Goal: Task Accomplishment & Management: Manage account settings

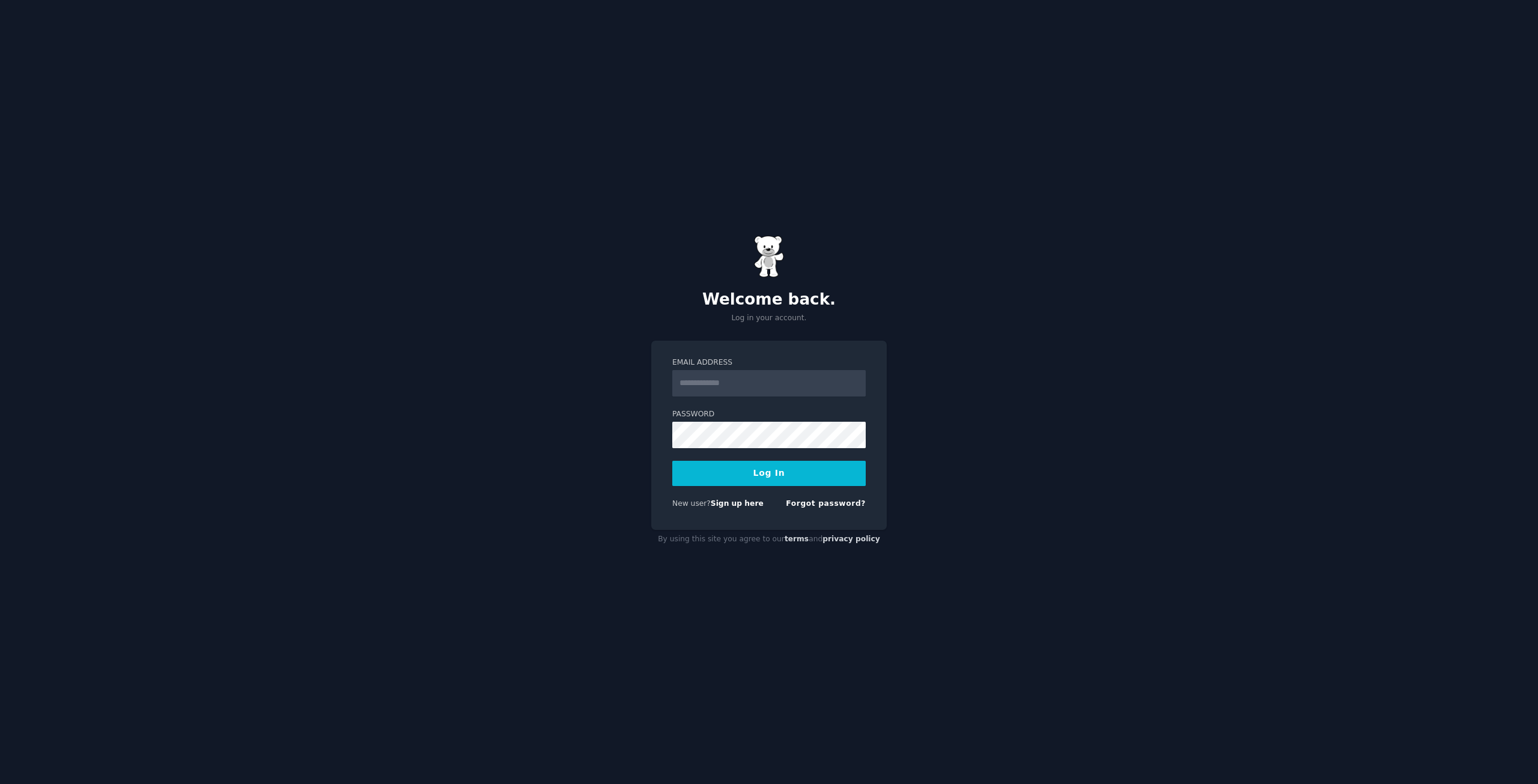
click at [749, 376] on input "Email Address" at bounding box center [769, 383] width 193 height 26
type input "**********"
click at [704, 476] on button "Log In" at bounding box center [769, 473] width 193 height 26
click at [750, 466] on button "Log In" at bounding box center [769, 473] width 193 height 26
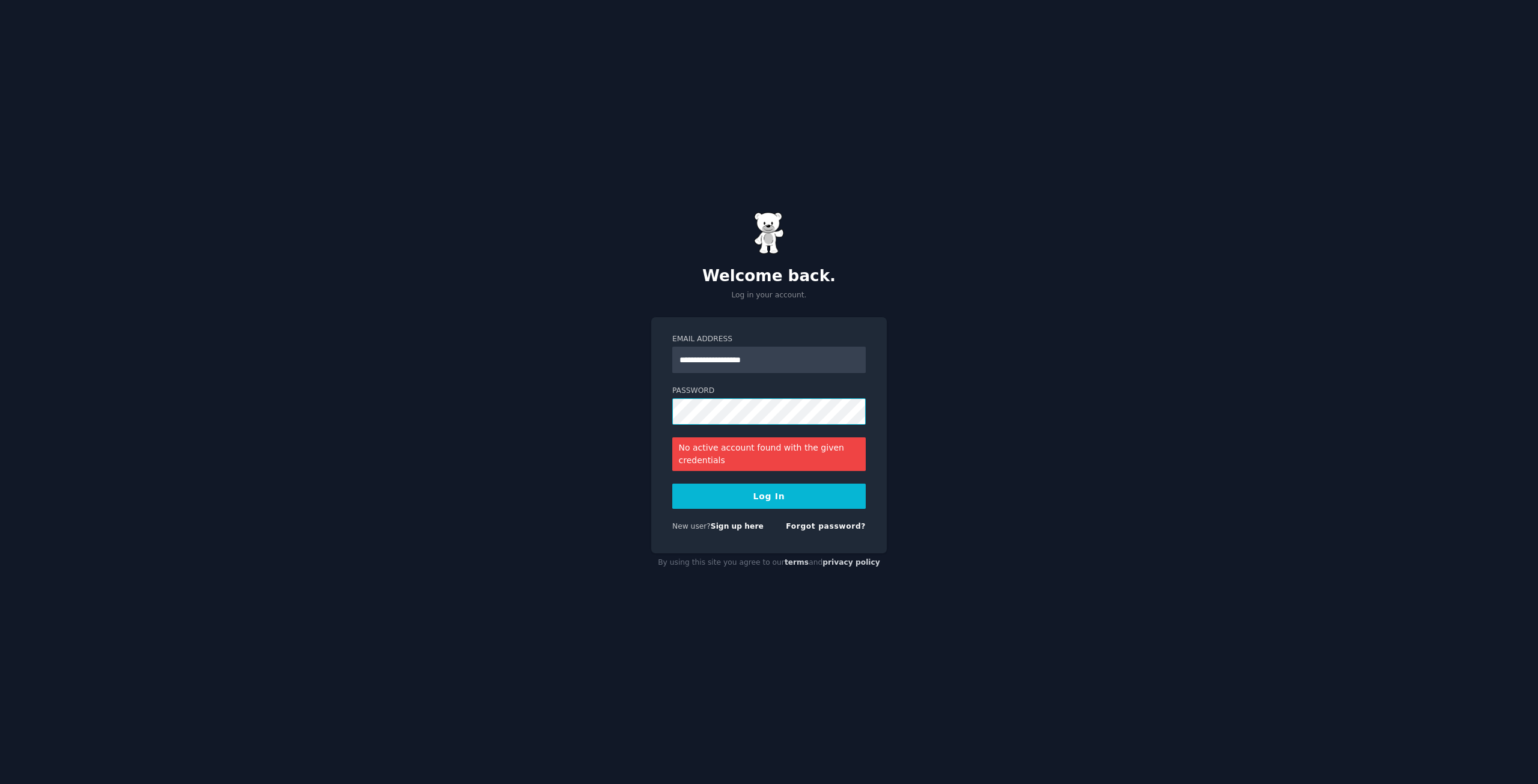
click at [455, 375] on div "**********" at bounding box center [769, 392] width 1538 height 784
click at [672, 483] on button "Log In" at bounding box center [769, 496] width 193 height 26
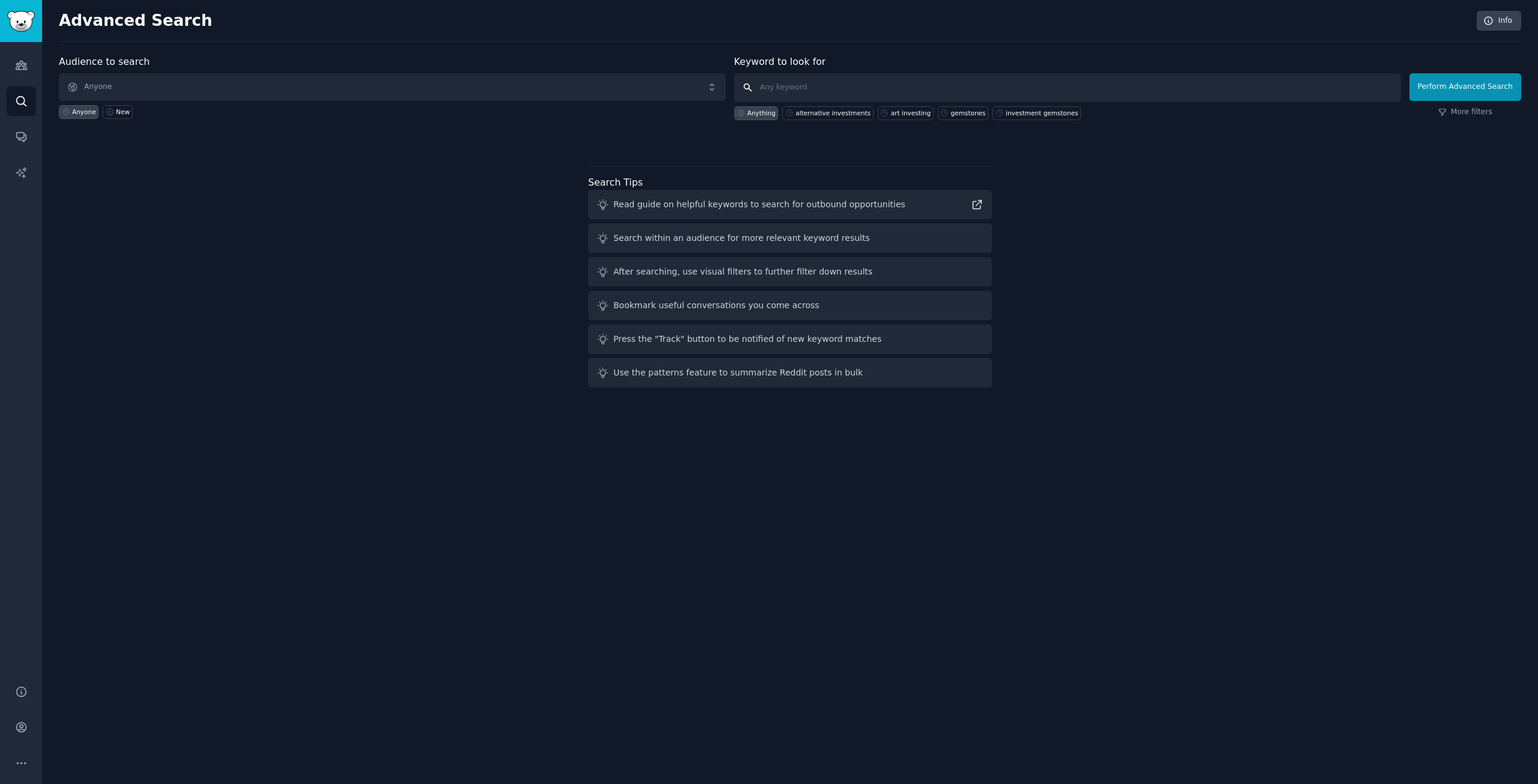
click at [826, 87] on input "text" at bounding box center [1067, 87] width 667 height 29
click at [763, 90] on input "[MEDICAL_DATA]" at bounding box center [1067, 87] width 667 height 29
click at [832, 78] on input "[MEDICAL_DATA]" at bounding box center [1067, 87] width 667 height 29
type input "[MEDICAL_DATA] cannabis"
click at [1450, 93] on button "Perform Advanced Search" at bounding box center [1465, 87] width 111 height 28
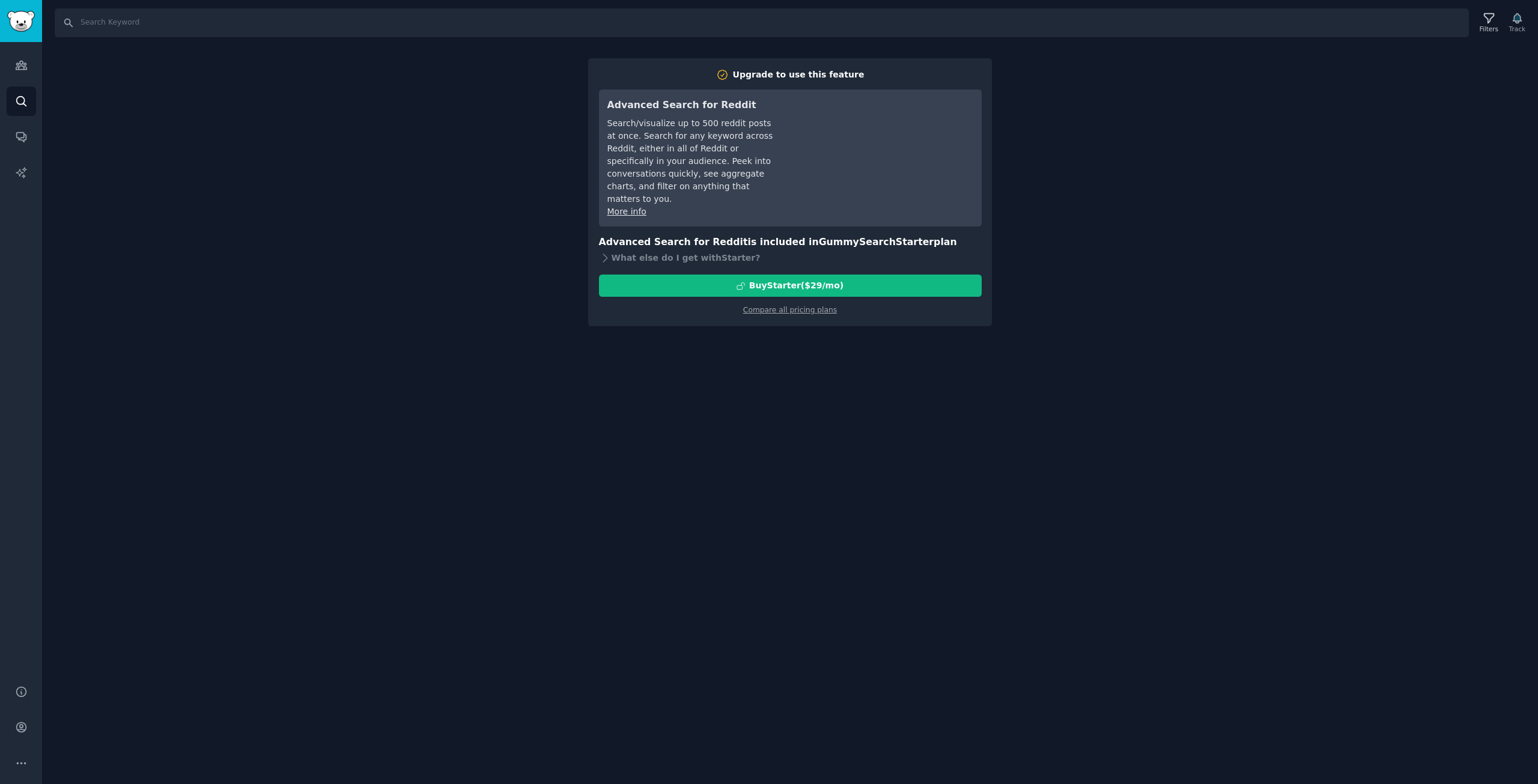
click at [1044, 83] on div "Search Filters Track Upgrade to use this feature Advanced Search for Reddit Sea…" at bounding box center [790, 392] width 1496 height 784
click at [643, 249] on div "What else do I get with Starter ?" at bounding box center [790, 257] width 383 height 17
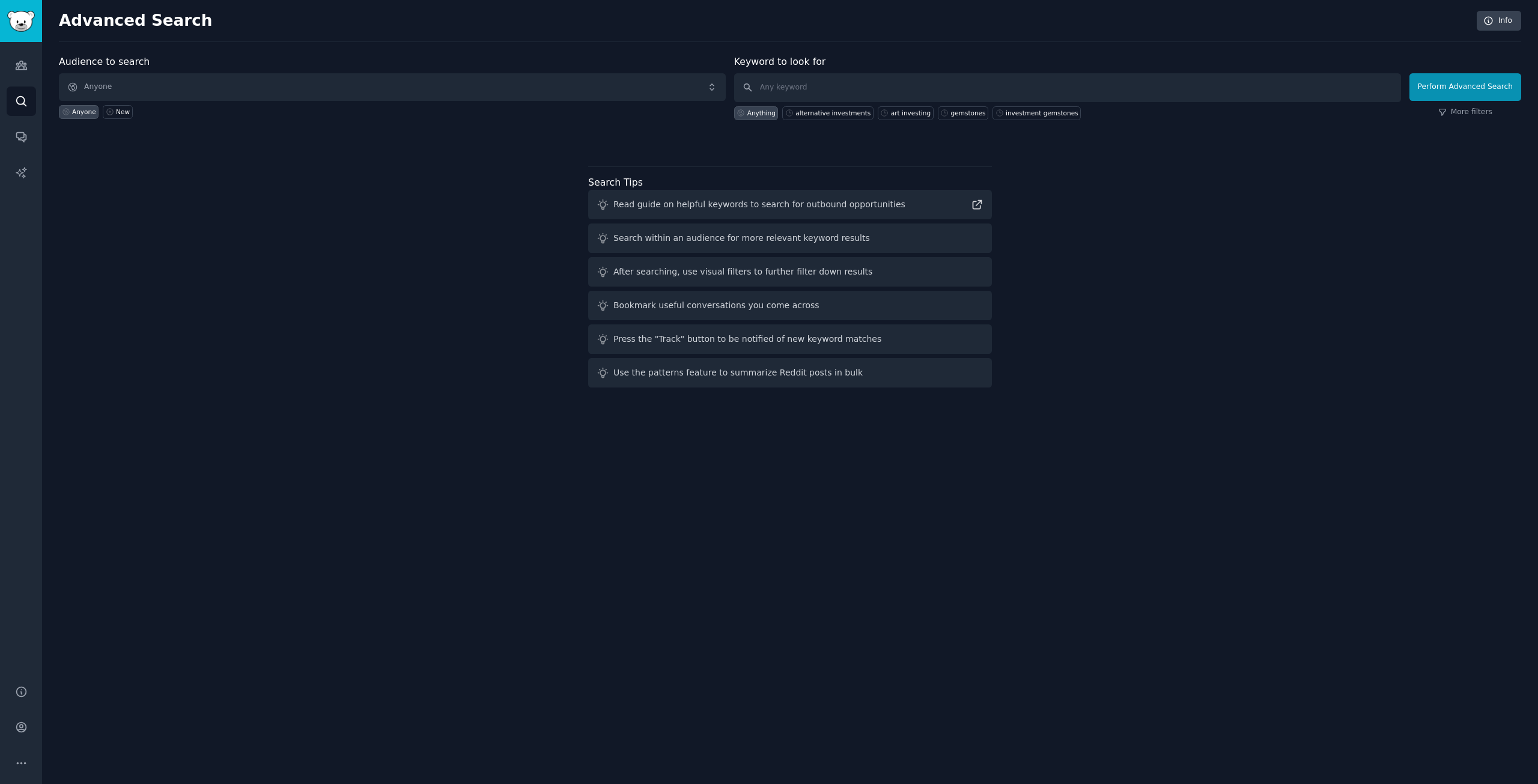
click at [423, 101] on div "Anyone New" at bounding box center [392, 109] width 667 height 18
click at [358, 99] on span "Anyone" at bounding box center [392, 87] width 667 height 28
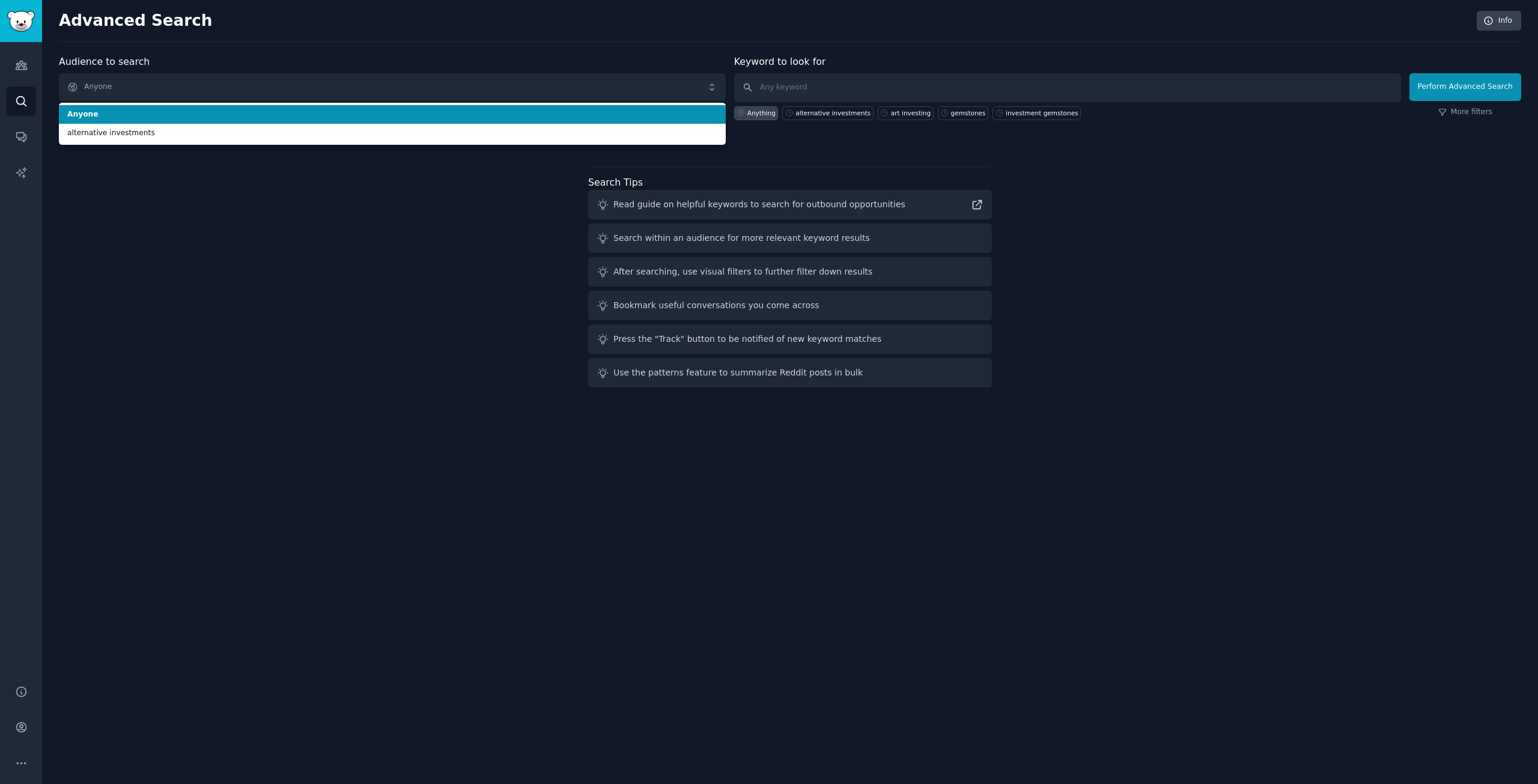
click at [457, 67] on div "Audience to search Anyone Anyone alternative investments Anyone New" at bounding box center [392, 87] width 667 height 66
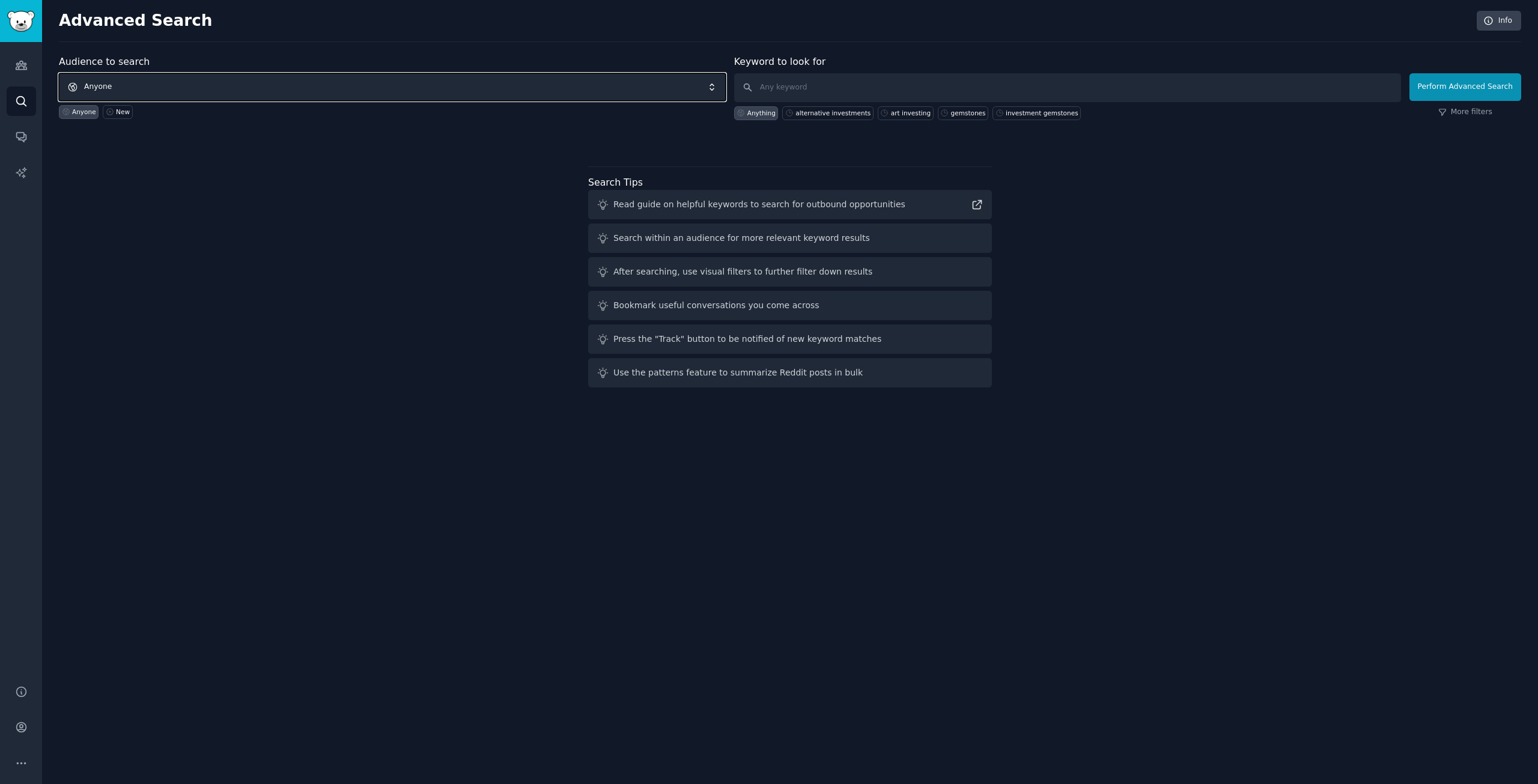
click at [443, 79] on span "Anyone" at bounding box center [392, 87] width 667 height 28
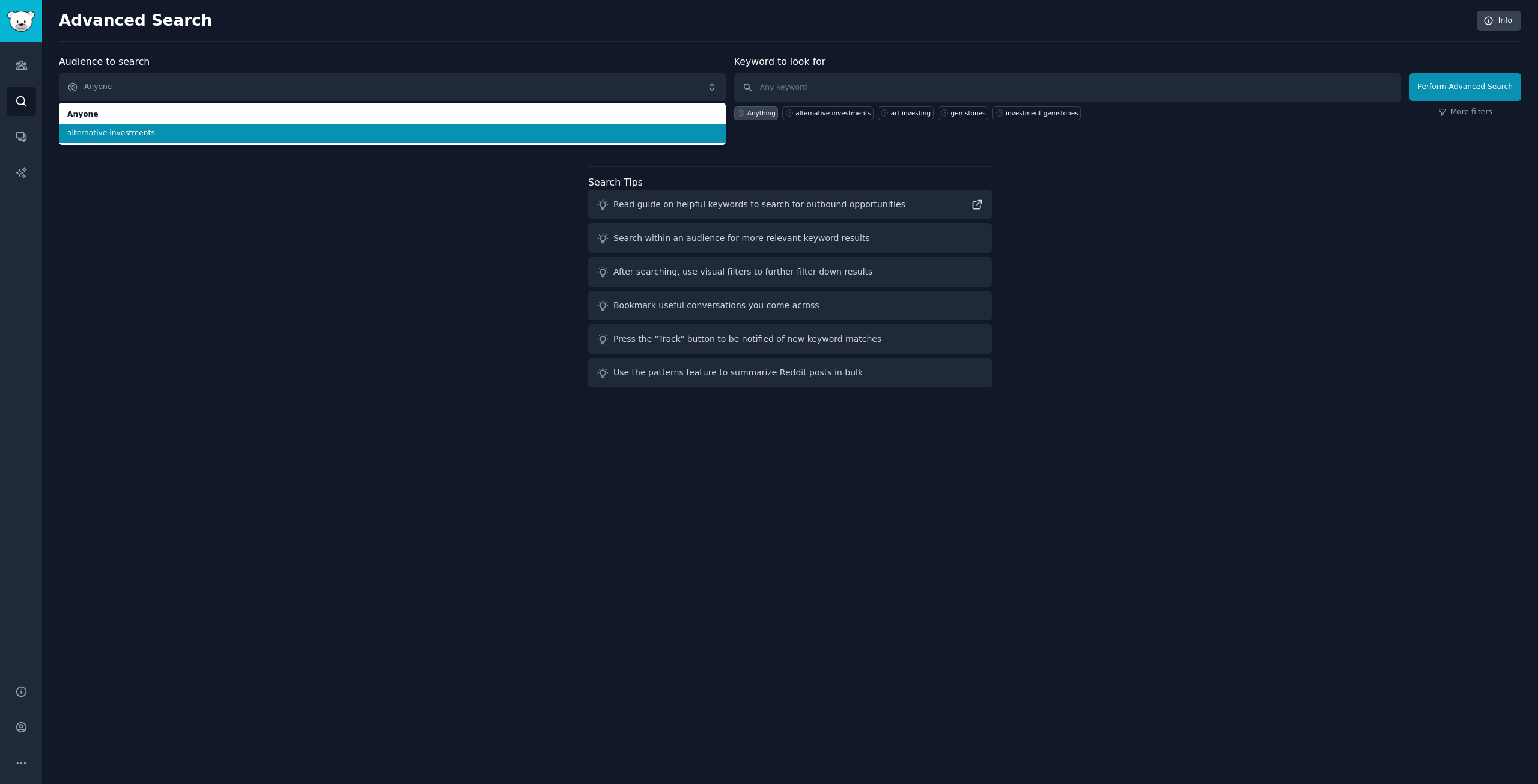
click at [437, 135] on span "alternative investments" at bounding box center [392, 134] width 650 height 11
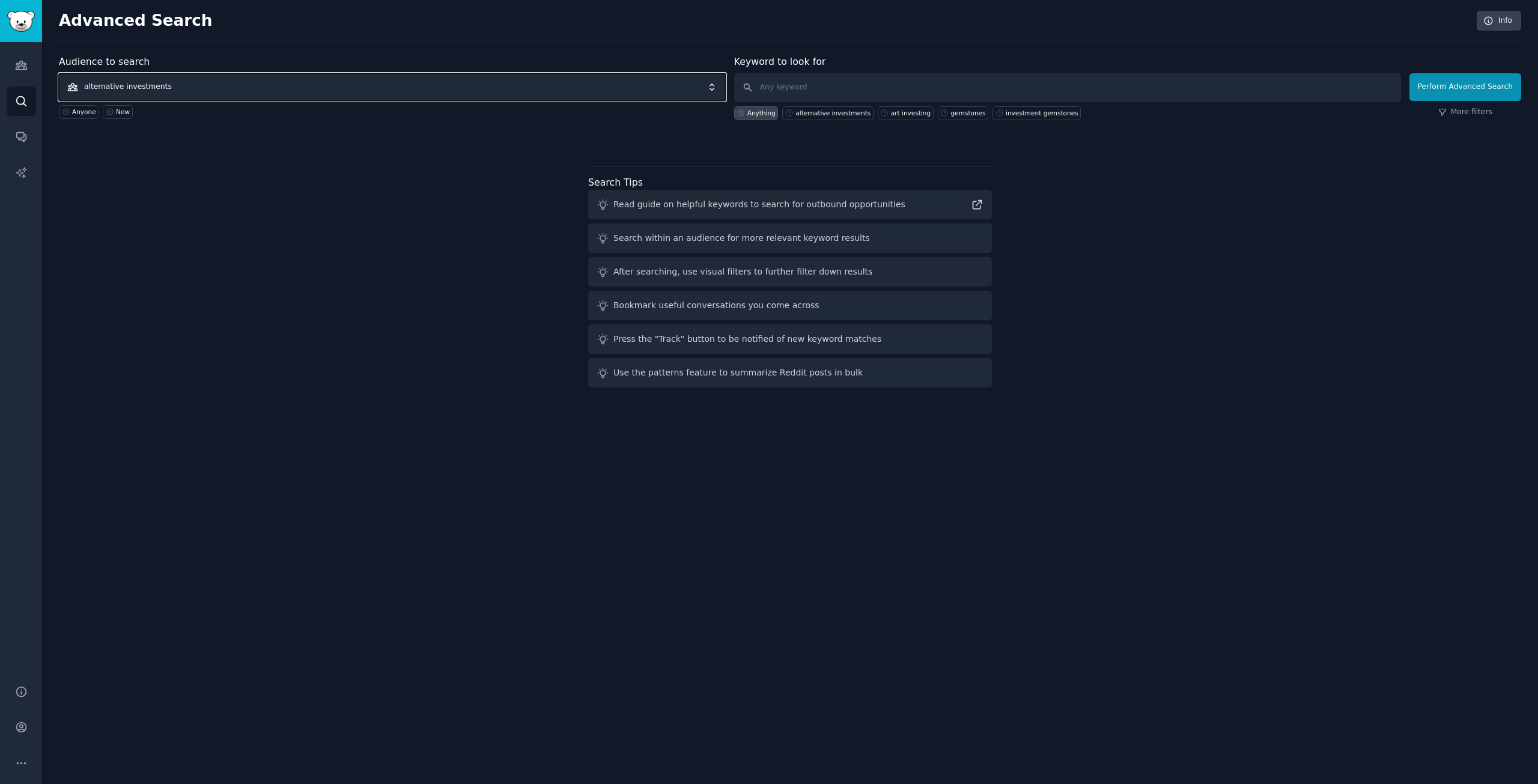
click at [420, 84] on span "alternative investments" at bounding box center [392, 87] width 667 height 28
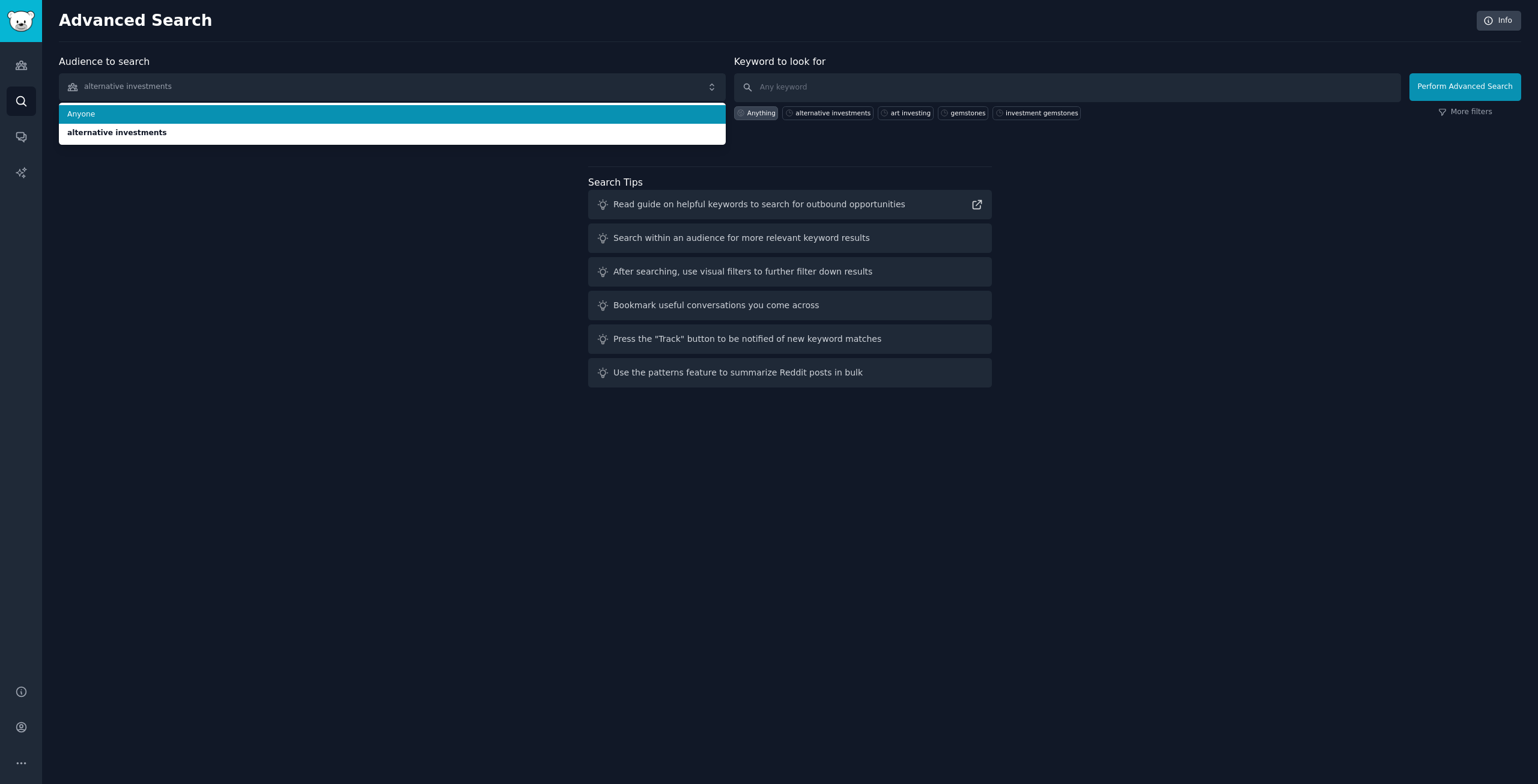
click at [367, 111] on span "Anyone" at bounding box center [392, 115] width 650 height 11
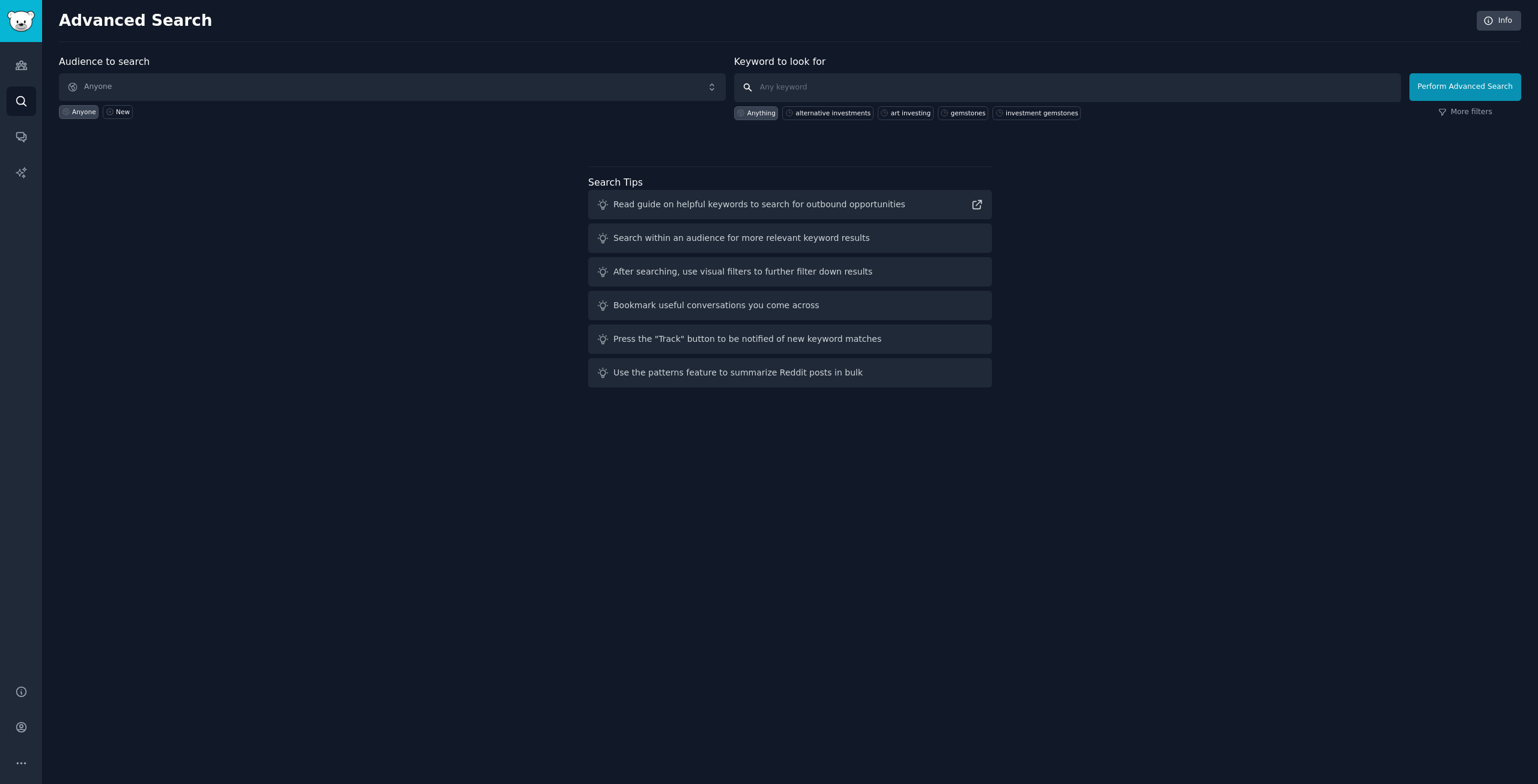
click at [809, 91] on input "text" at bounding box center [1067, 87] width 667 height 29
type input "cannabis [MEDICAL_DATA]"
click button "Perform Advanced Search" at bounding box center [1465, 87] width 111 height 28
click at [18, 58] on link "Audiences" at bounding box center [21, 65] width 30 height 30
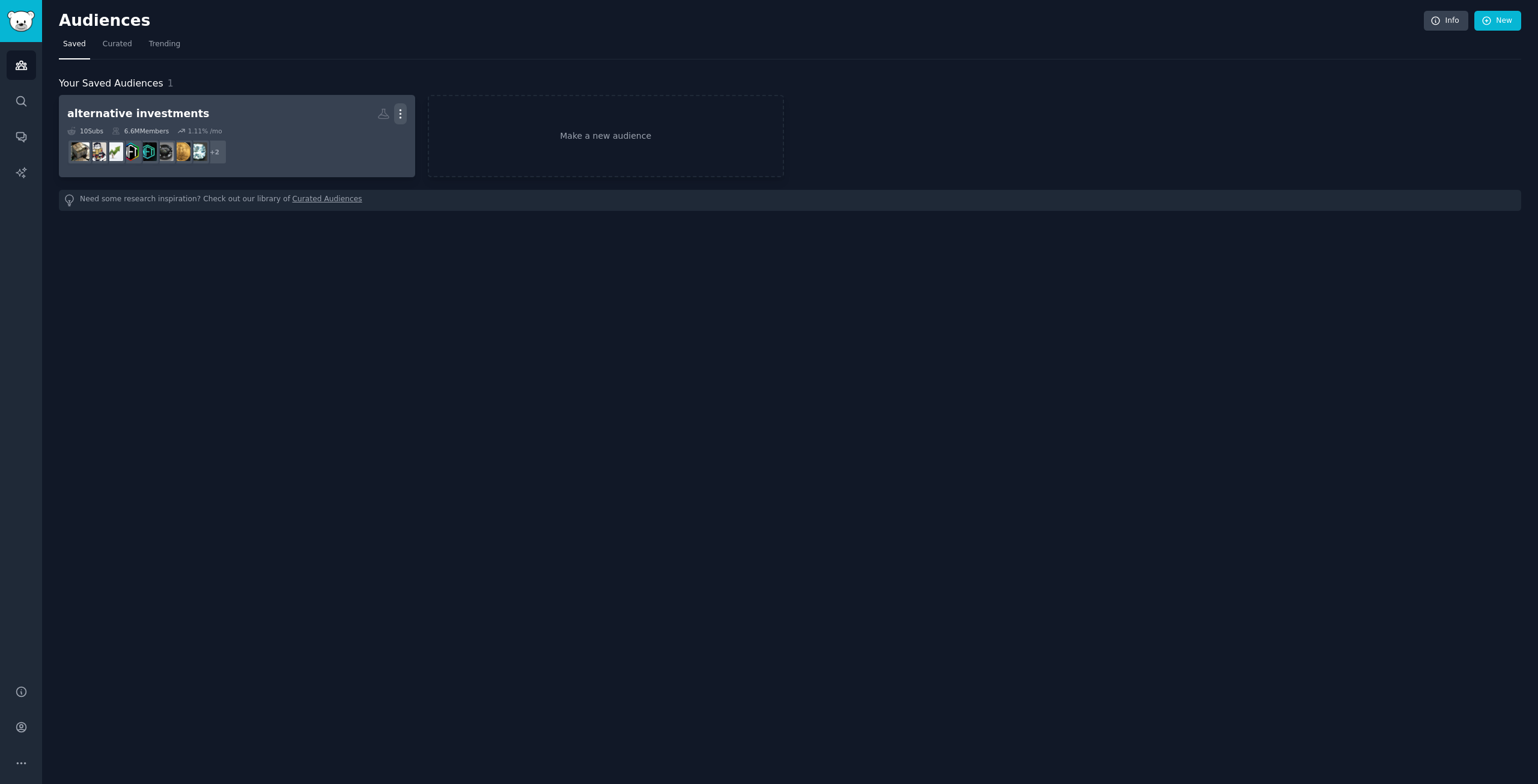
click at [403, 114] on icon "button" at bounding box center [400, 113] width 13 height 13
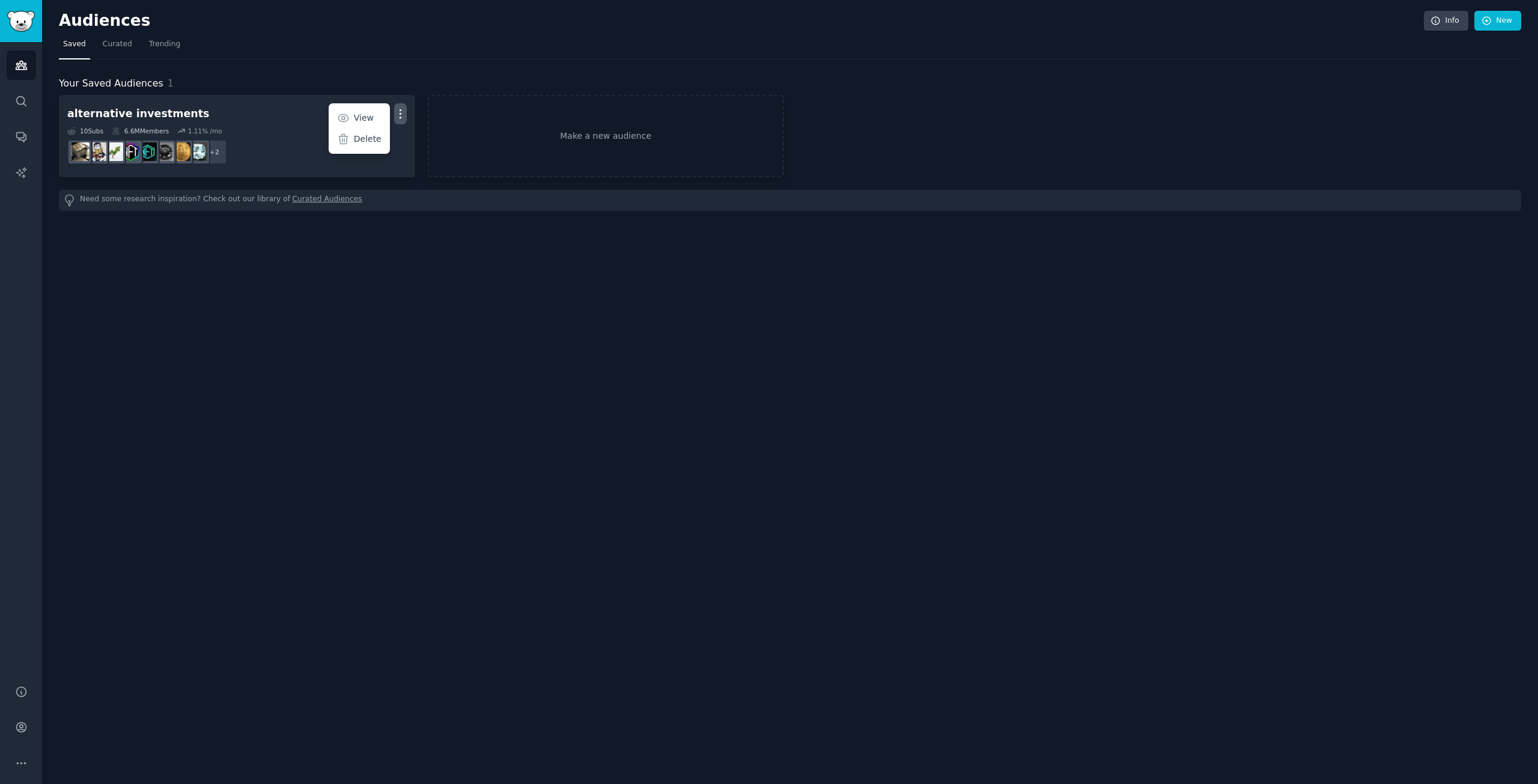
drag, startPoint x: 374, startPoint y: 138, endPoint x: 816, endPoint y: 60, distance: 448.8
click at [373, 138] on p "Delete" at bounding box center [367, 139] width 28 height 13
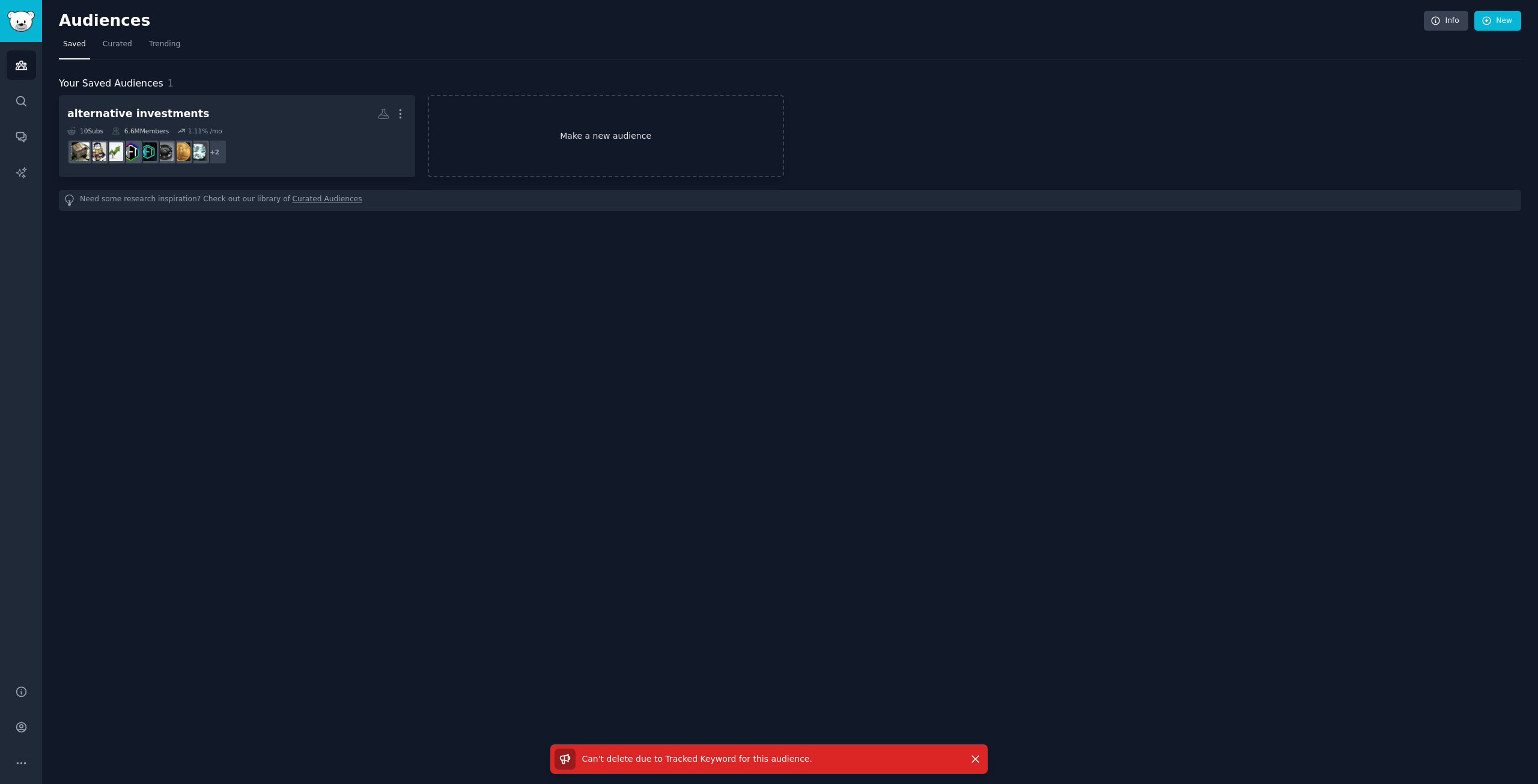
click at [640, 129] on link "Make a new audience" at bounding box center [606, 136] width 356 height 83
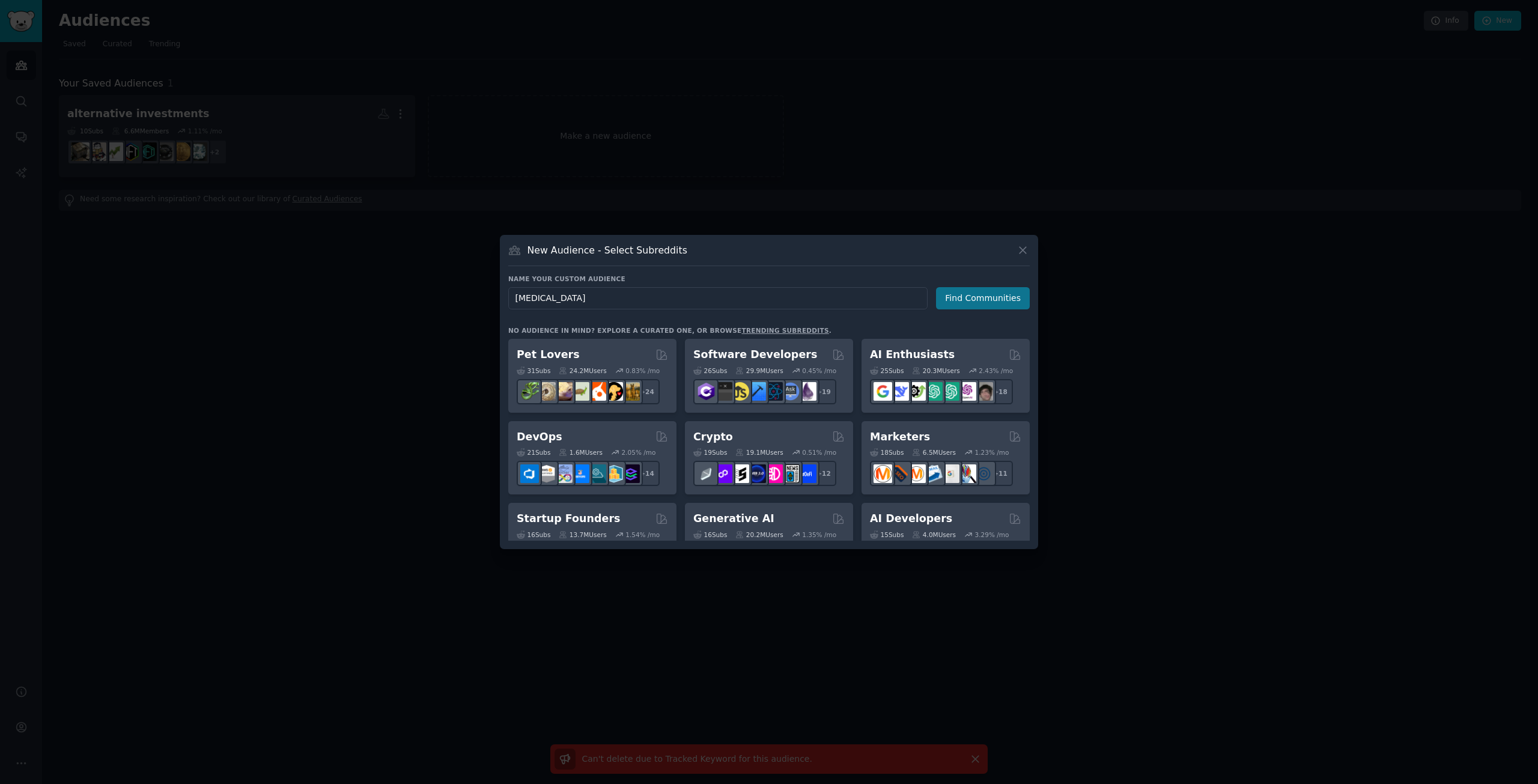
type input "[MEDICAL_DATA]"
click at [983, 293] on button "Find Communities" at bounding box center [983, 298] width 94 height 22
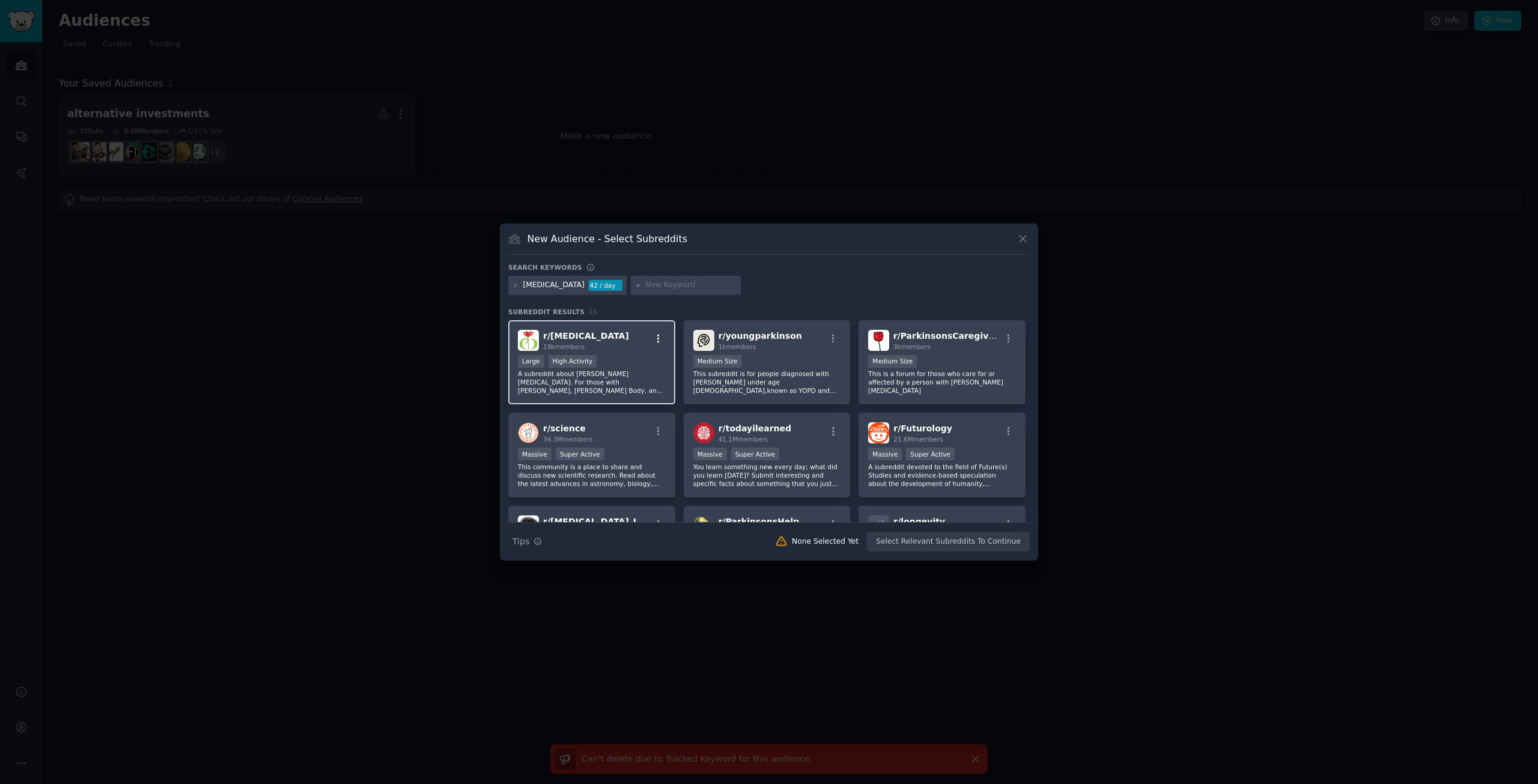
click at [651, 344] on button "button" at bounding box center [658, 339] width 15 height 11
click at [635, 373] on div "Relevant Subreddit Add to your audience" at bounding box center [598, 367] width 134 height 28
click at [841, 336] on div "r/ youngparkinson 1k members Medium Size This subreddit is for people diagnosed…" at bounding box center [767, 362] width 167 height 85
click at [818, 343] on div "r/ youngparkinson 1k members" at bounding box center [767, 340] width 148 height 21
click at [832, 335] on icon "button" at bounding box center [834, 338] width 3 height 9
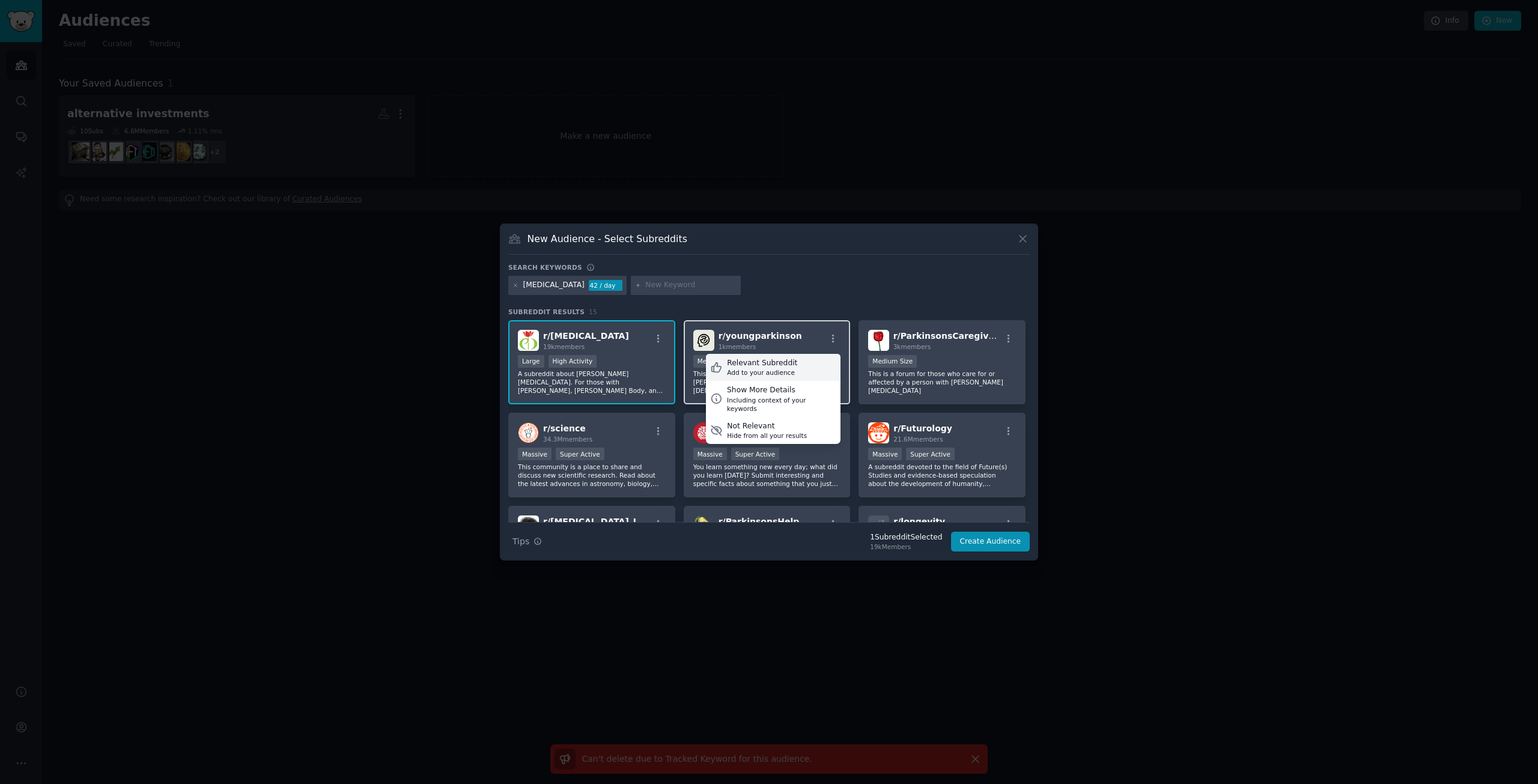
click at [784, 363] on div "Relevant Subreddit" at bounding box center [762, 363] width 70 height 11
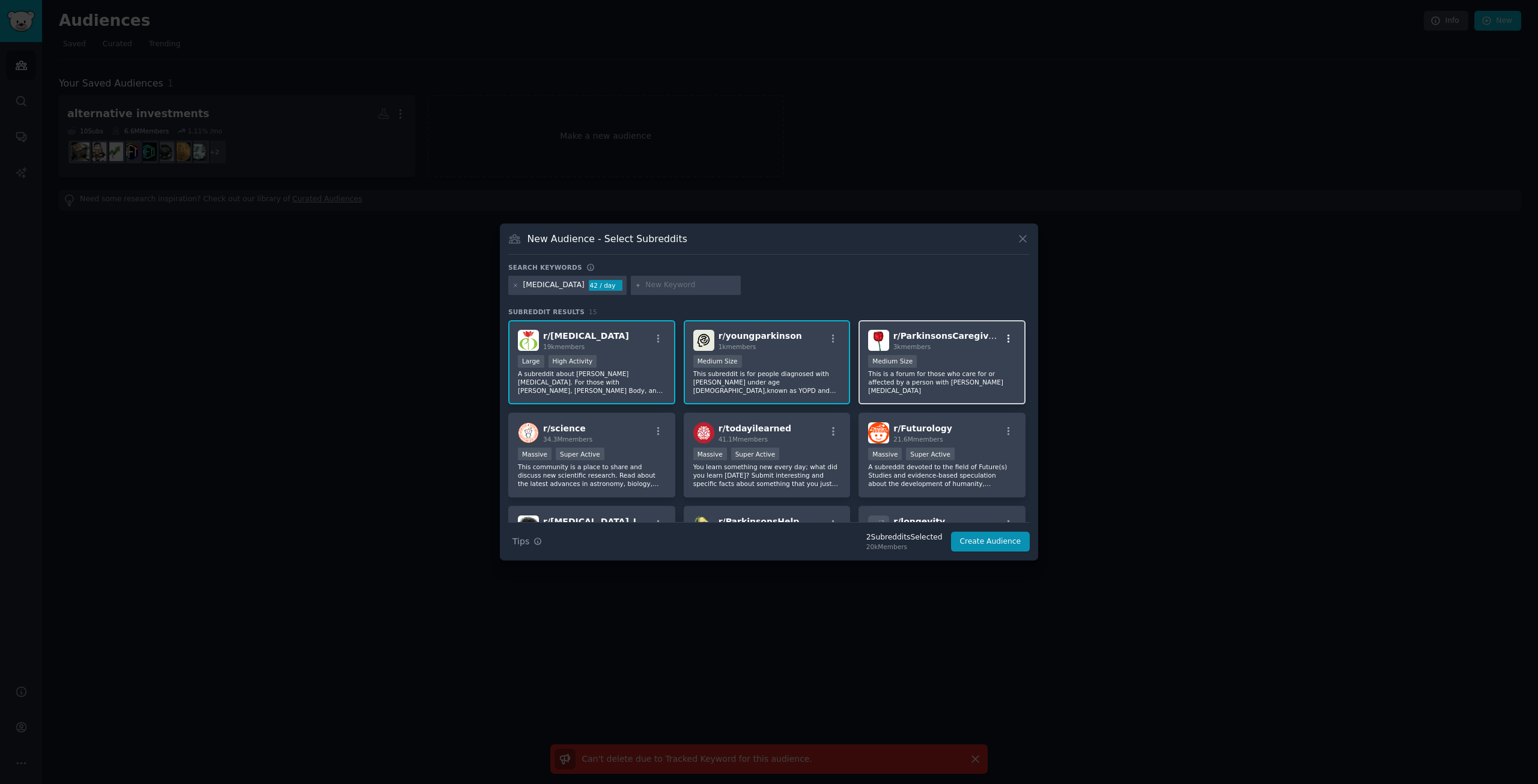
drag, startPoint x: 1003, startPoint y: 337, endPoint x: 1000, endPoint y: 343, distance: 6.7
click at [1004, 337] on icon "button" at bounding box center [1009, 339] width 11 height 11
click at [953, 364] on div "Relevant Subreddit" at bounding box center [937, 363] width 70 height 11
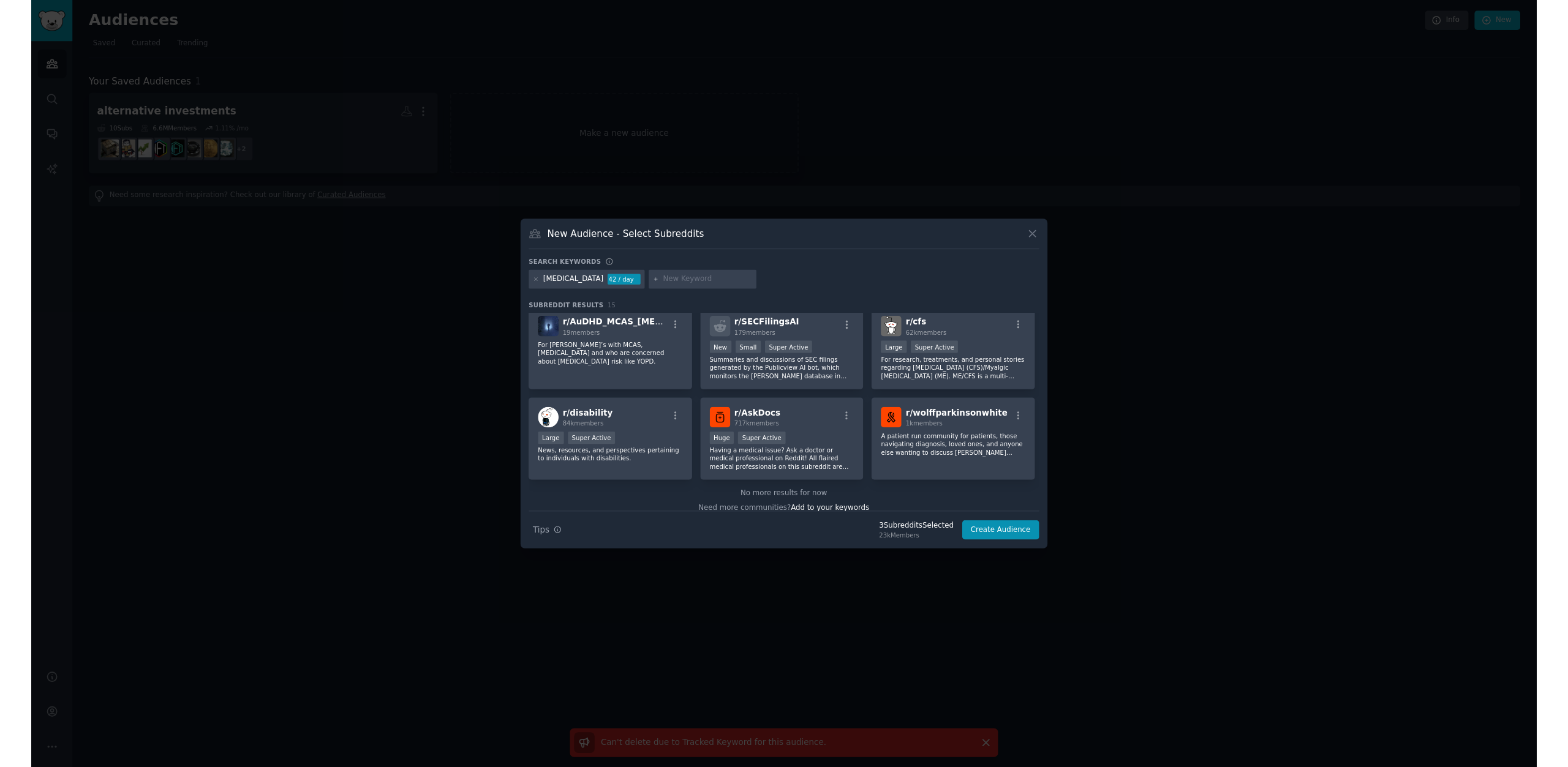
scroll to position [301, 0]
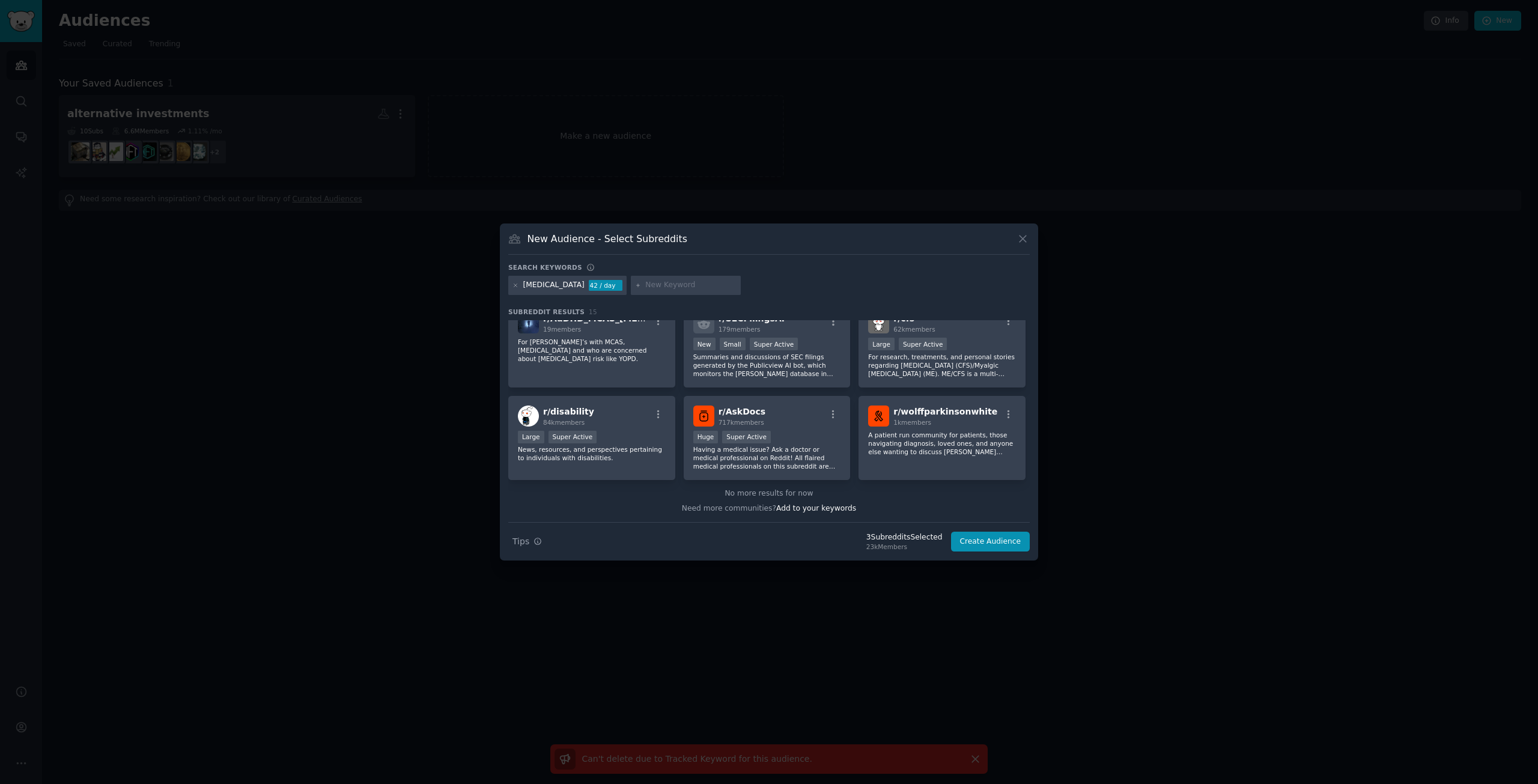
click at [652, 289] on input "text" at bounding box center [691, 285] width 91 height 11
click at [981, 538] on button "Create Audience" at bounding box center [991, 542] width 79 height 20
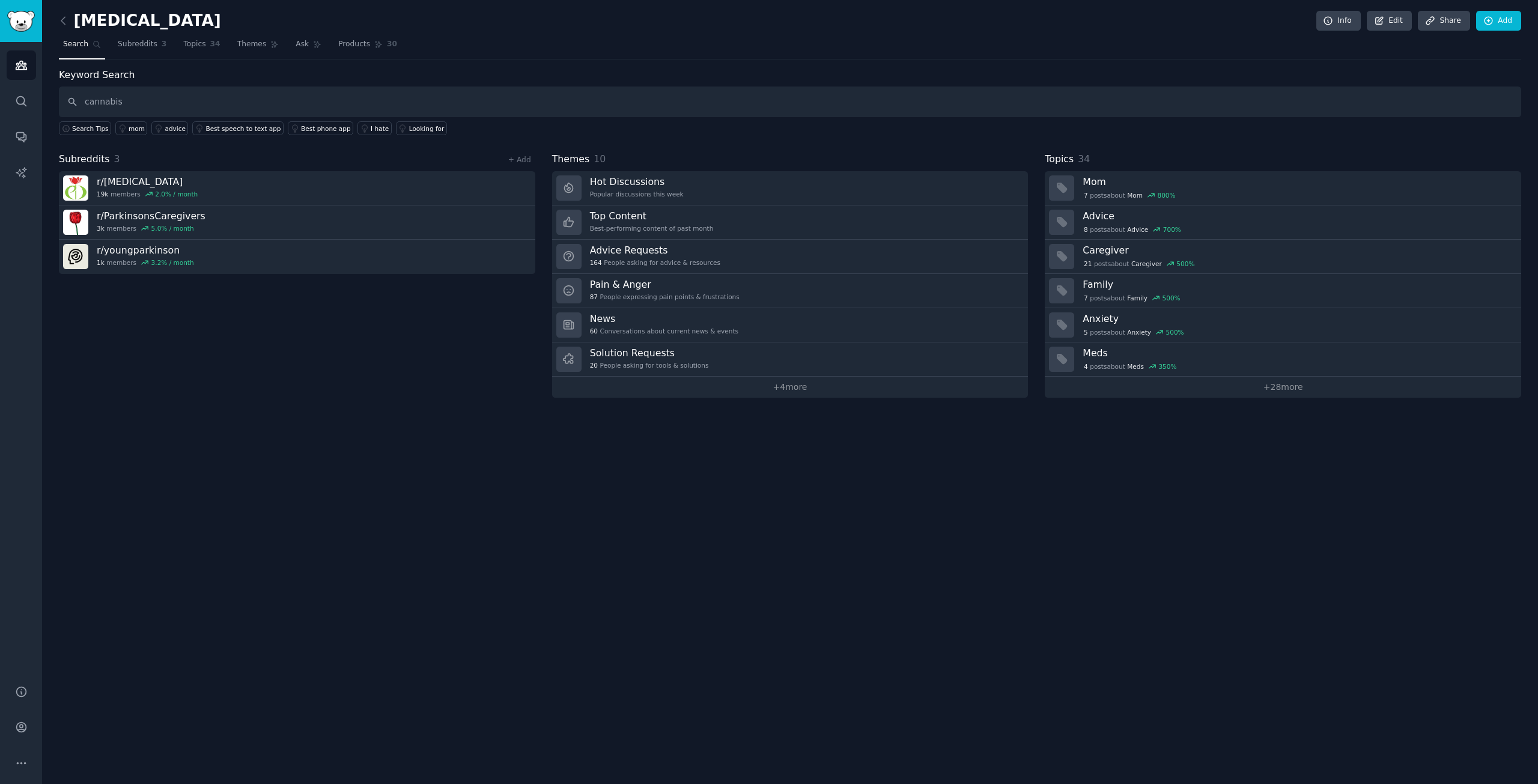
type input "cannabis"
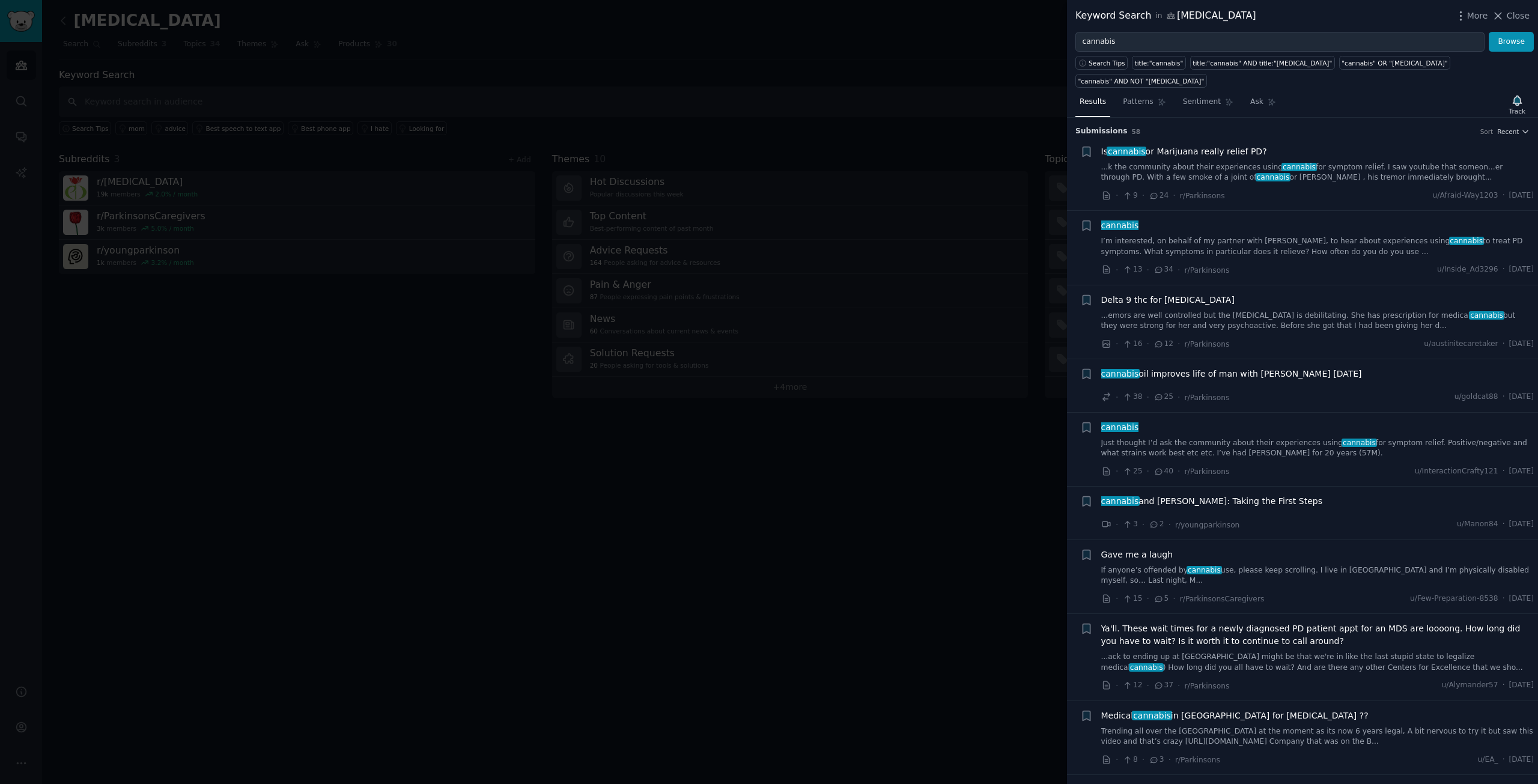
click at [1519, 18] on span "Close" at bounding box center [1519, 15] width 23 height 13
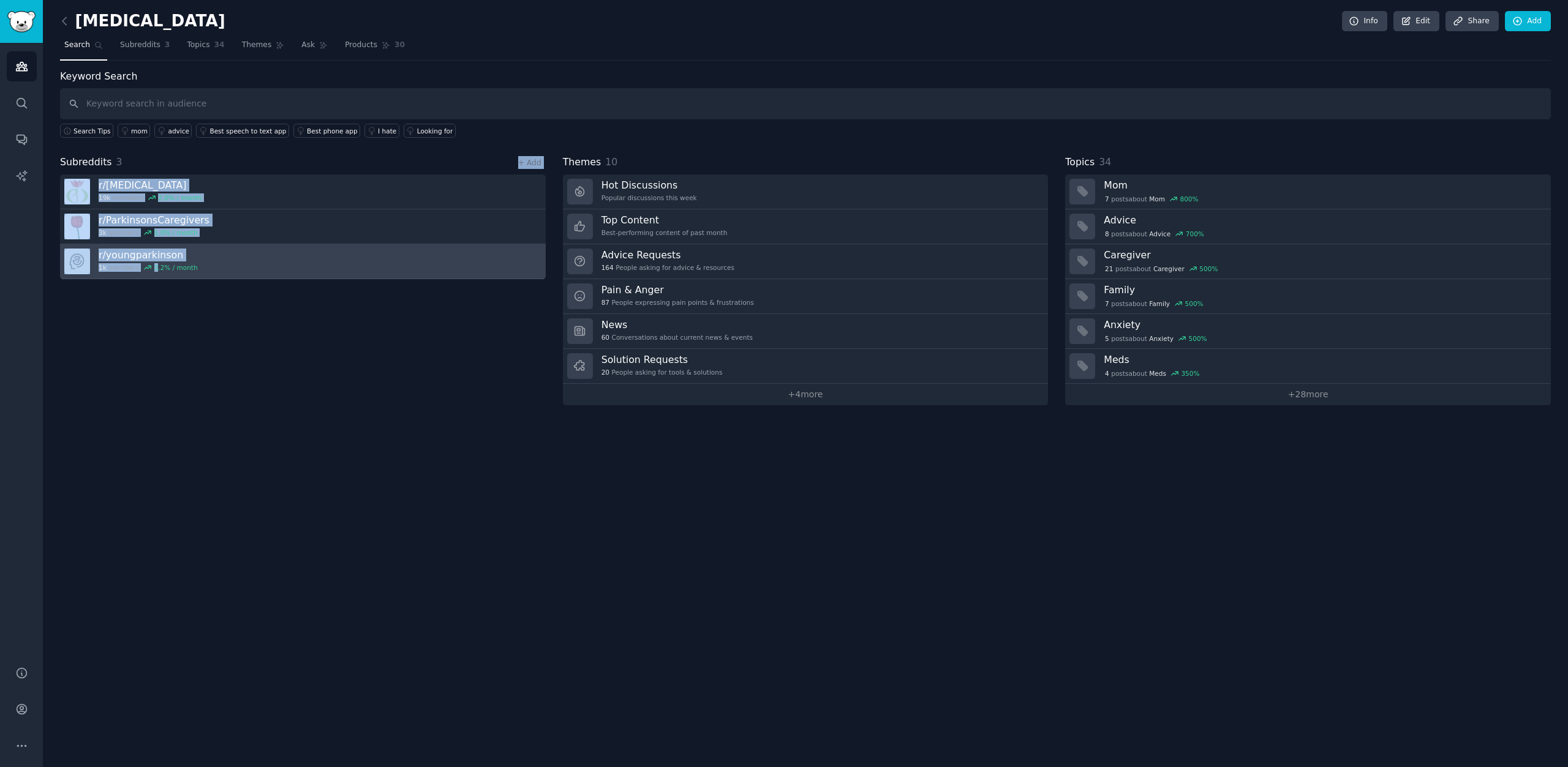
drag, startPoint x: 140, startPoint y: 169, endPoint x: 153, endPoint y: 268, distance: 99.8
click at [153, 268] on div "Subreddits 3 + Add r/ [MEDICAL_DATA] 19k members 2.0 % / month r/ ParkinsonsCar…" at bounding box center [303, 280] width 486 height 250
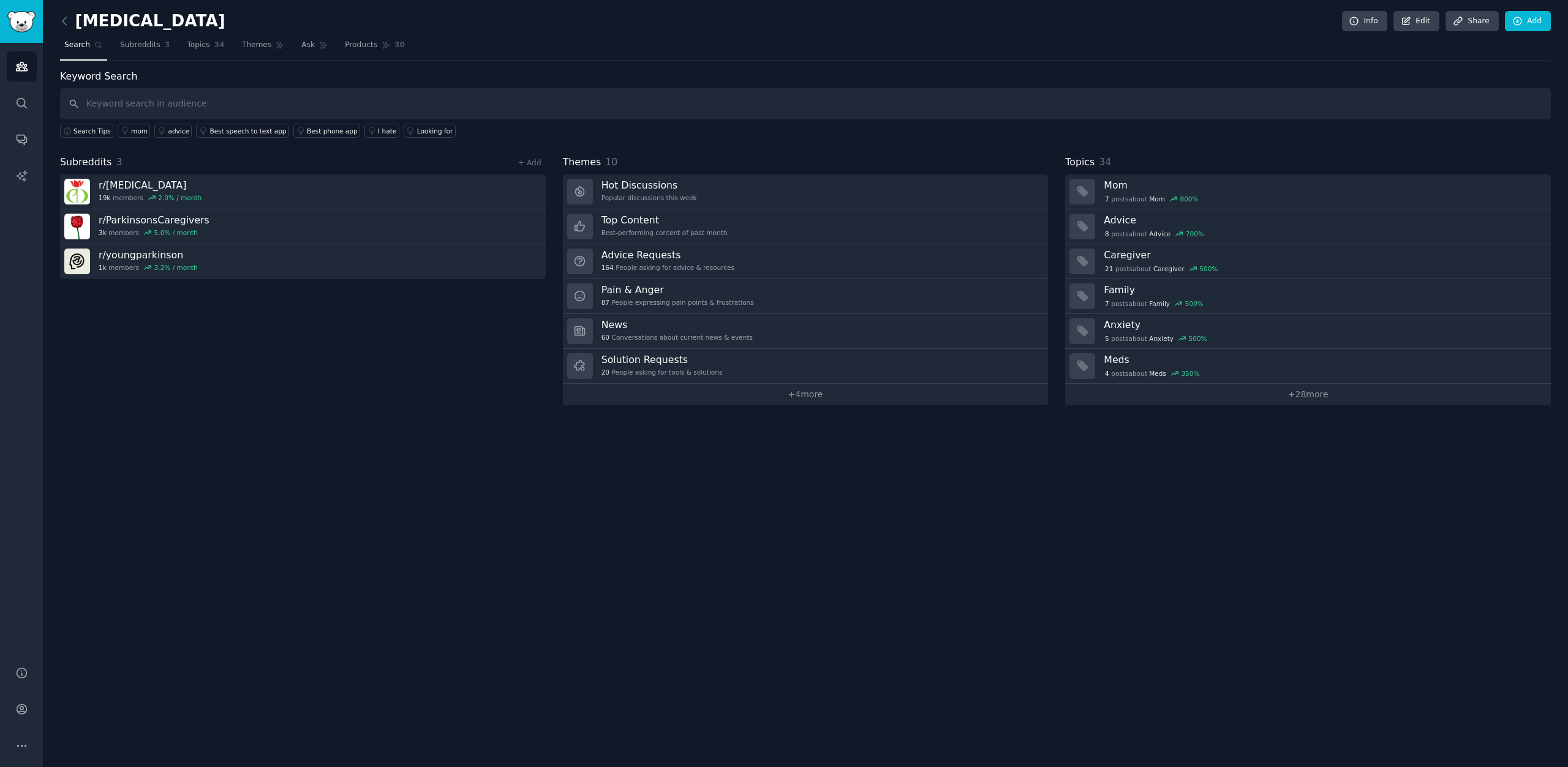
click at [179, 321] on div "Subreddits 3 + Add r/ [MEDICAL_DATA] 19k members 2.0 % / month r/ ParkinsonsCar…" at bounding box center [303, 280] width 486 height 250
click at [123, 108] on input "text" at bounding box center [806, 104] width 1491 height 31
drag, startPoint x: 127, startPoint y: 165, endPoint x: 57, endPoint y: 167, distance: 70.0
click at [57, 167] on div "[MEDICAL_DATA] Info Edit Share Add Search Subreddits 3 Topics 34 Themes Ask Pro…" at bounding box center [806, 383] width 1525 height 767
click at [134, 102] on input "text" at bounding box center [806, 104] width 1491 height 31
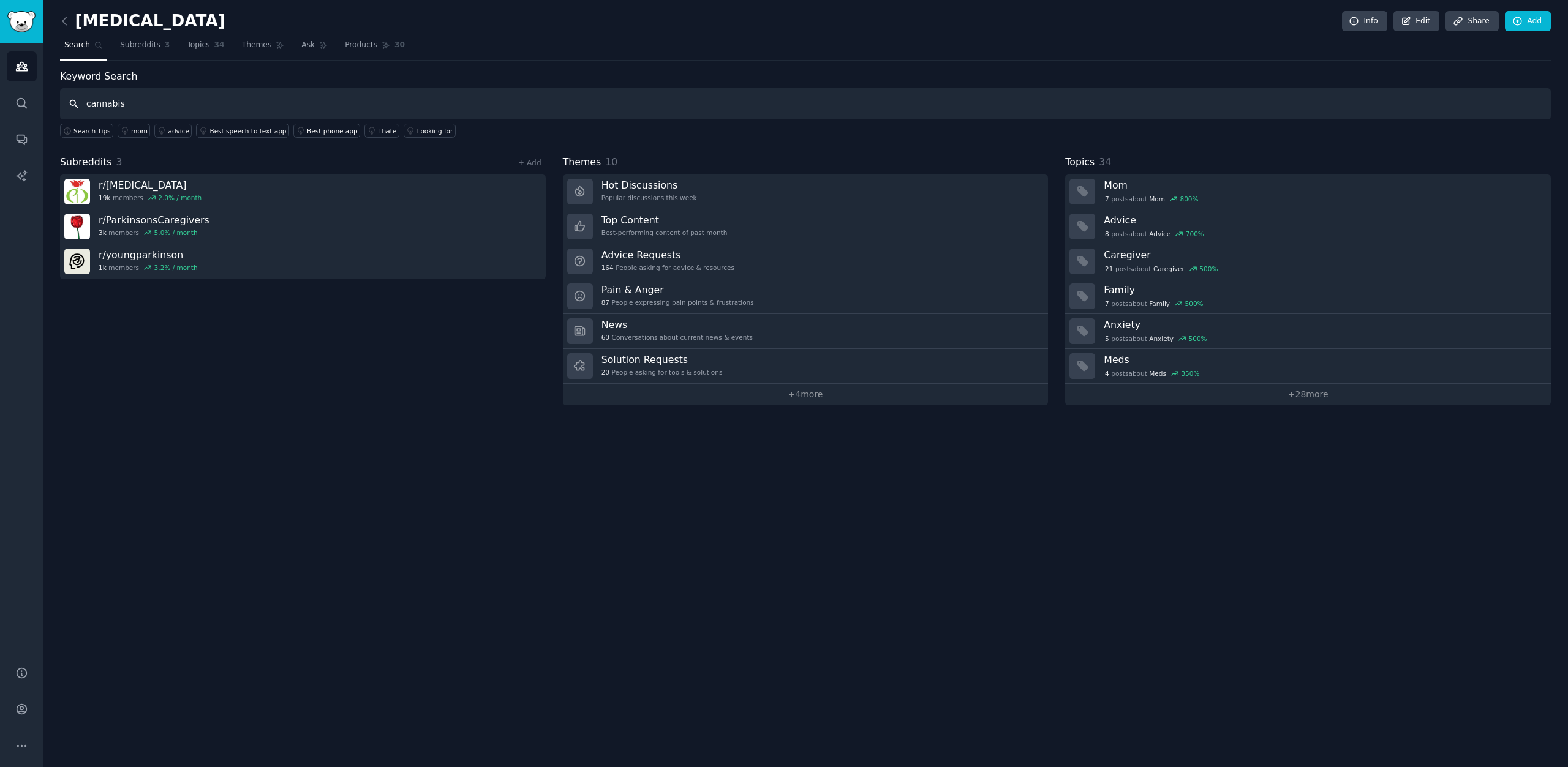
type input "cannabis"
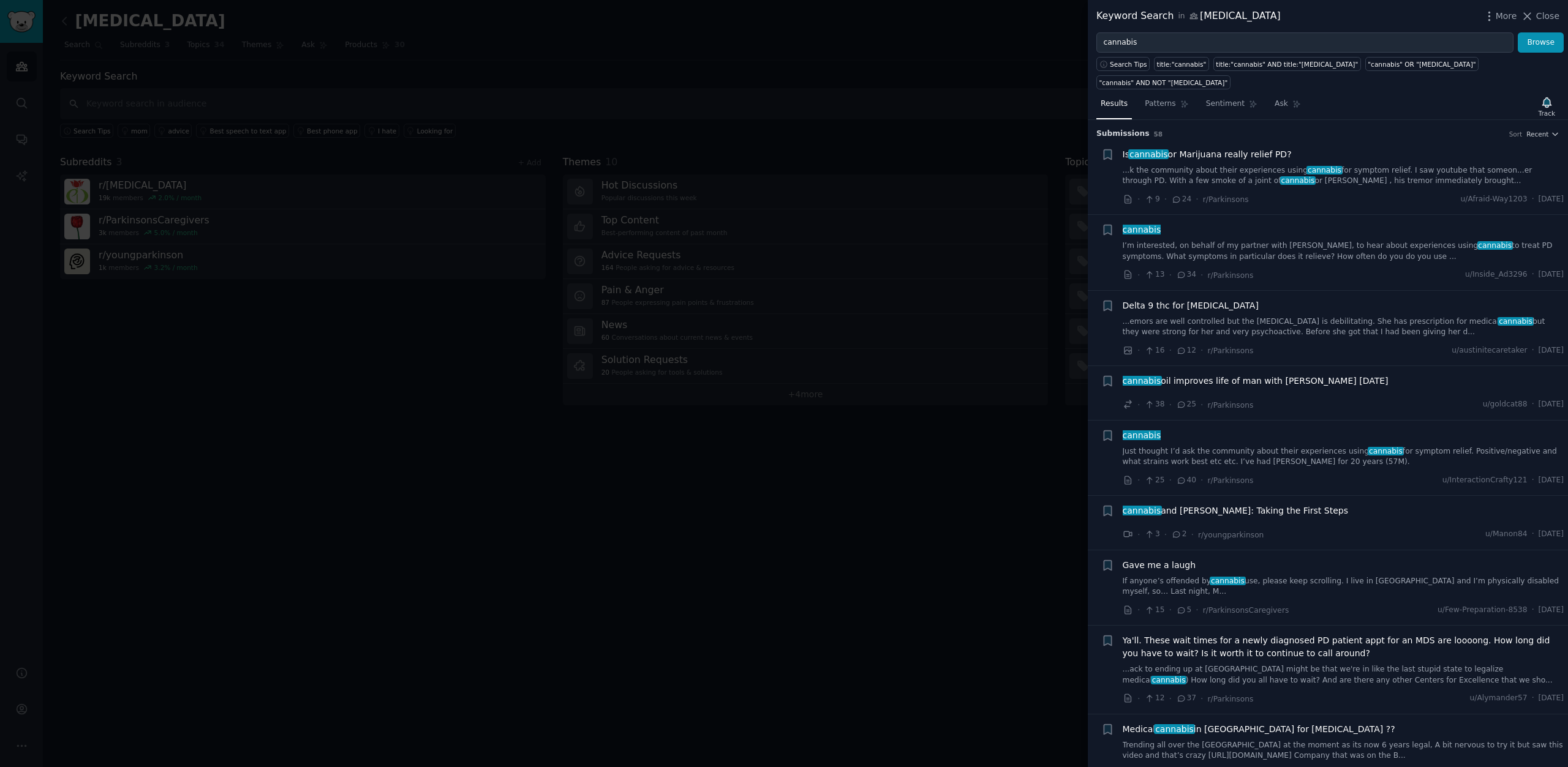
click at [1336, 166] on link "...k the community about their experiences using cannabis for symptom relief. I…" at bounding box center [1343, 176] width 441 height 21
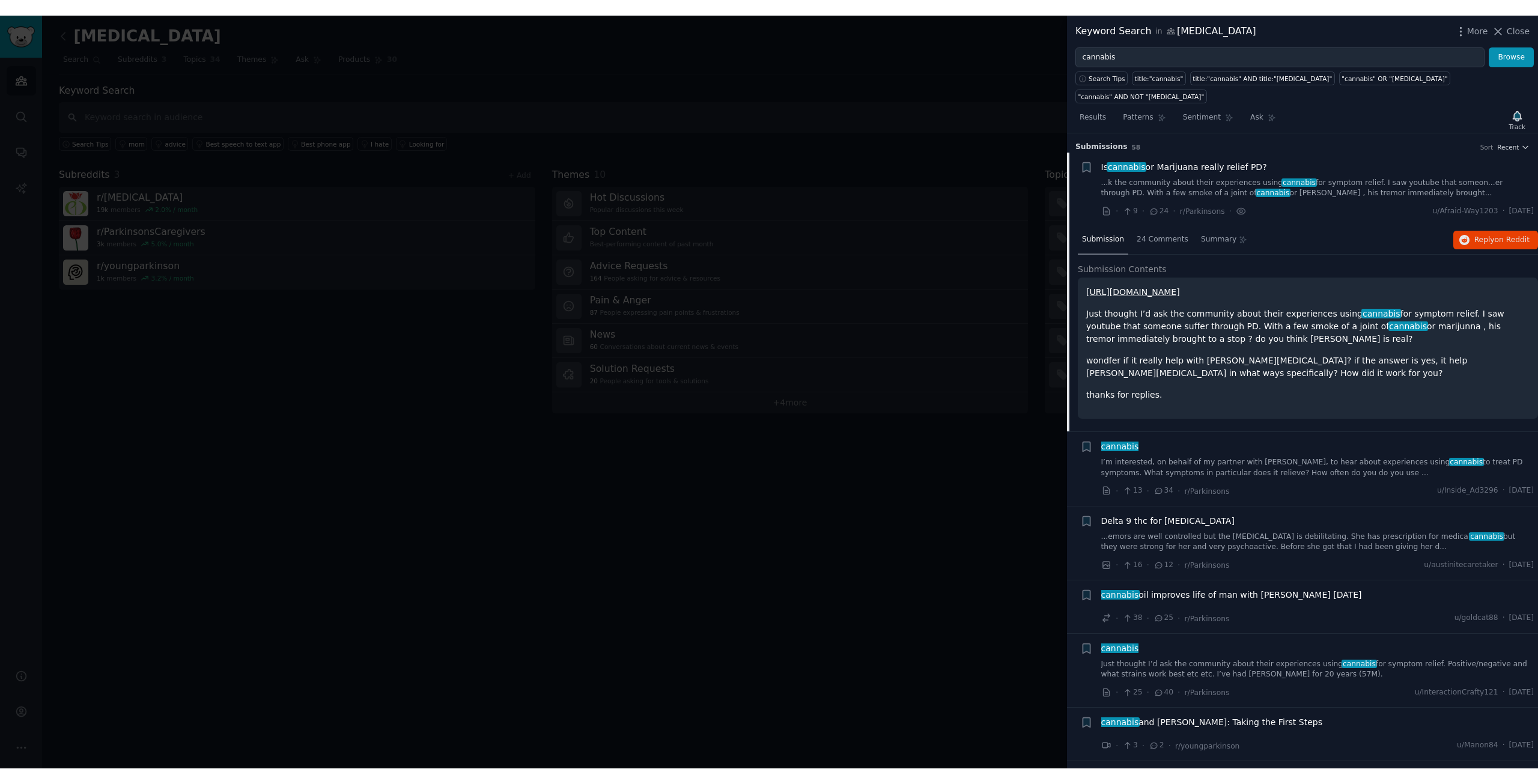
scroll to position [19, 0]
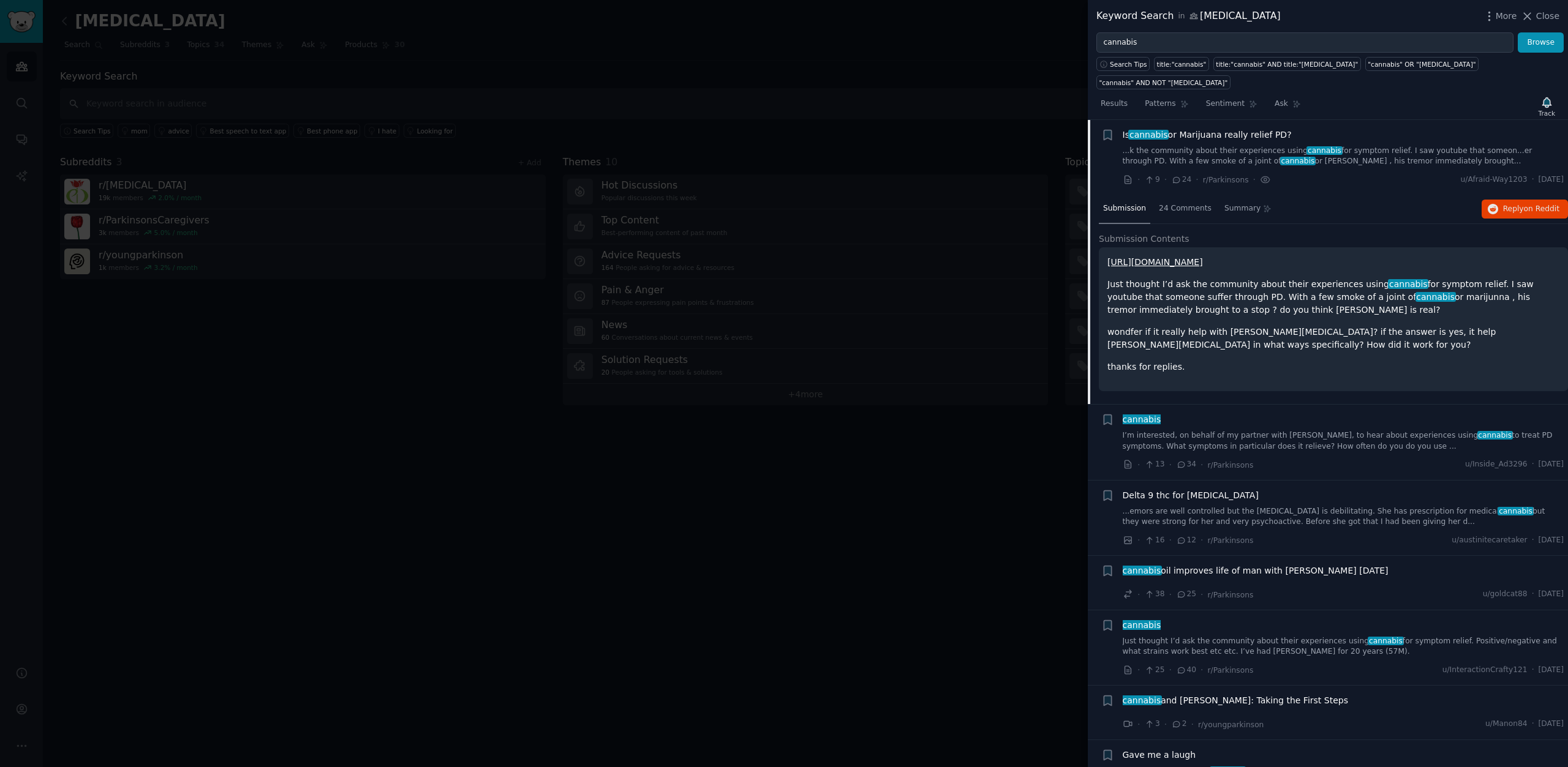
click at [1341, 146] on link "...k the community about their experiences using cannabis for symptom relief. I…" at bounding box center [1343, 156] width 441 height 21
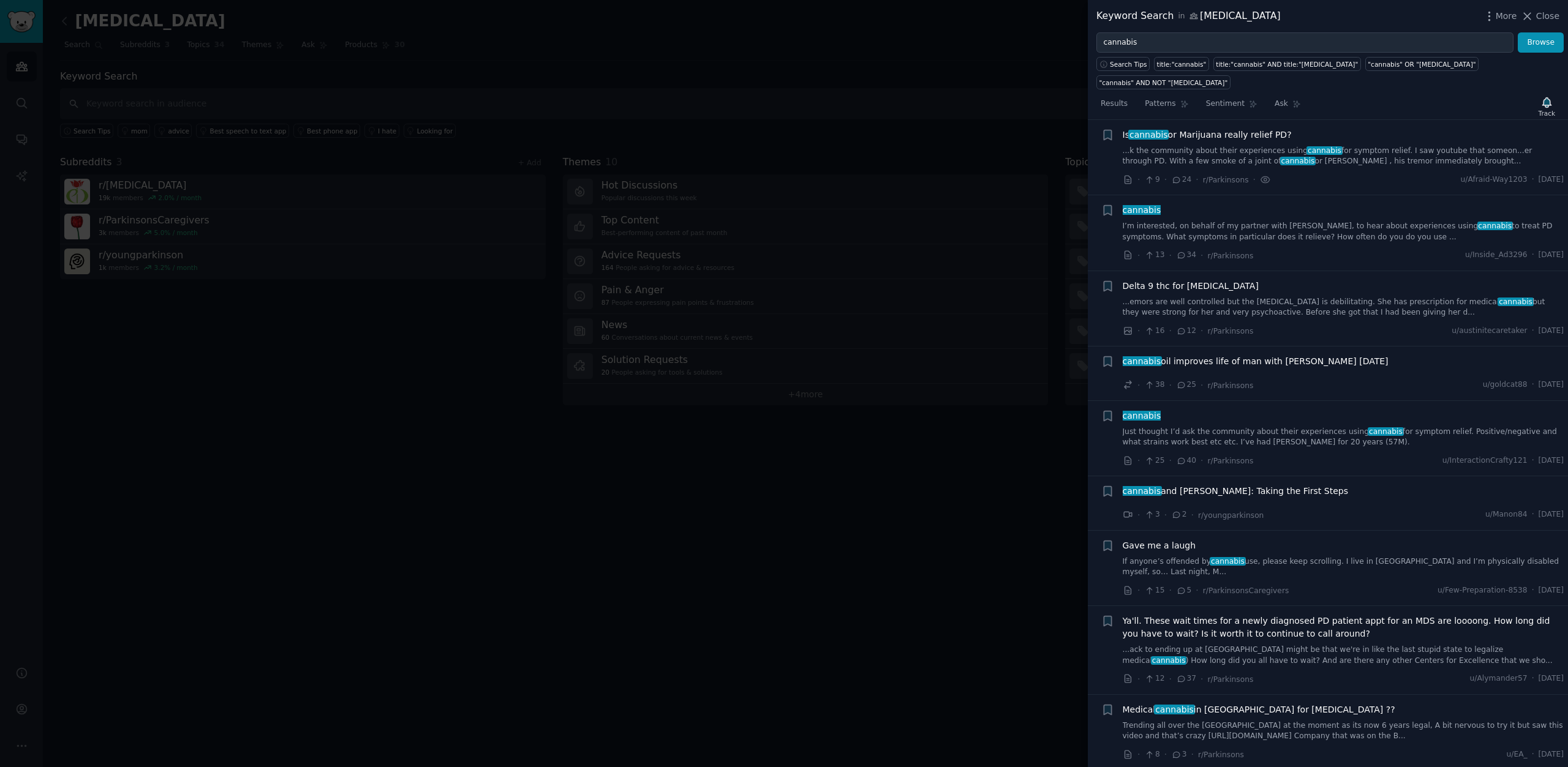
drag, startPoint x: 1526, startPoint y: 159, endPoint x: 1544, endPoint y: 160, distance: 18.0
click at [1544, 174] on span "[DATE]" at bounding box center [1551, 180] width 25 height 11
click at [1393, 146] on link "...k the community about their experiences using cannabis for symptom relief. I…" at bounding box center [1343, 156] width 441 height 21
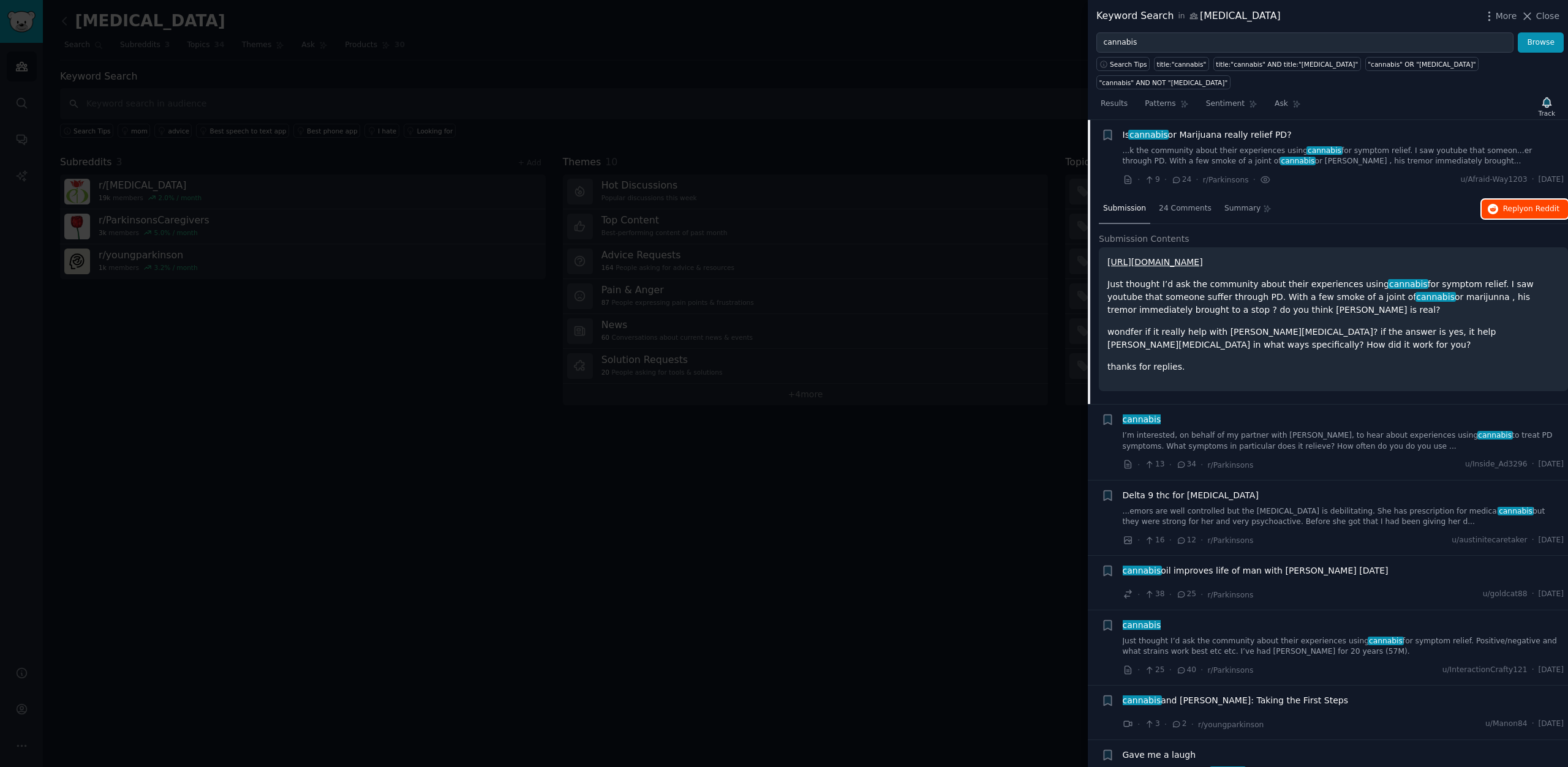
click at [1525, 205] on span "on Reddit" at bounding box center [1542, 209] width 36 height 9
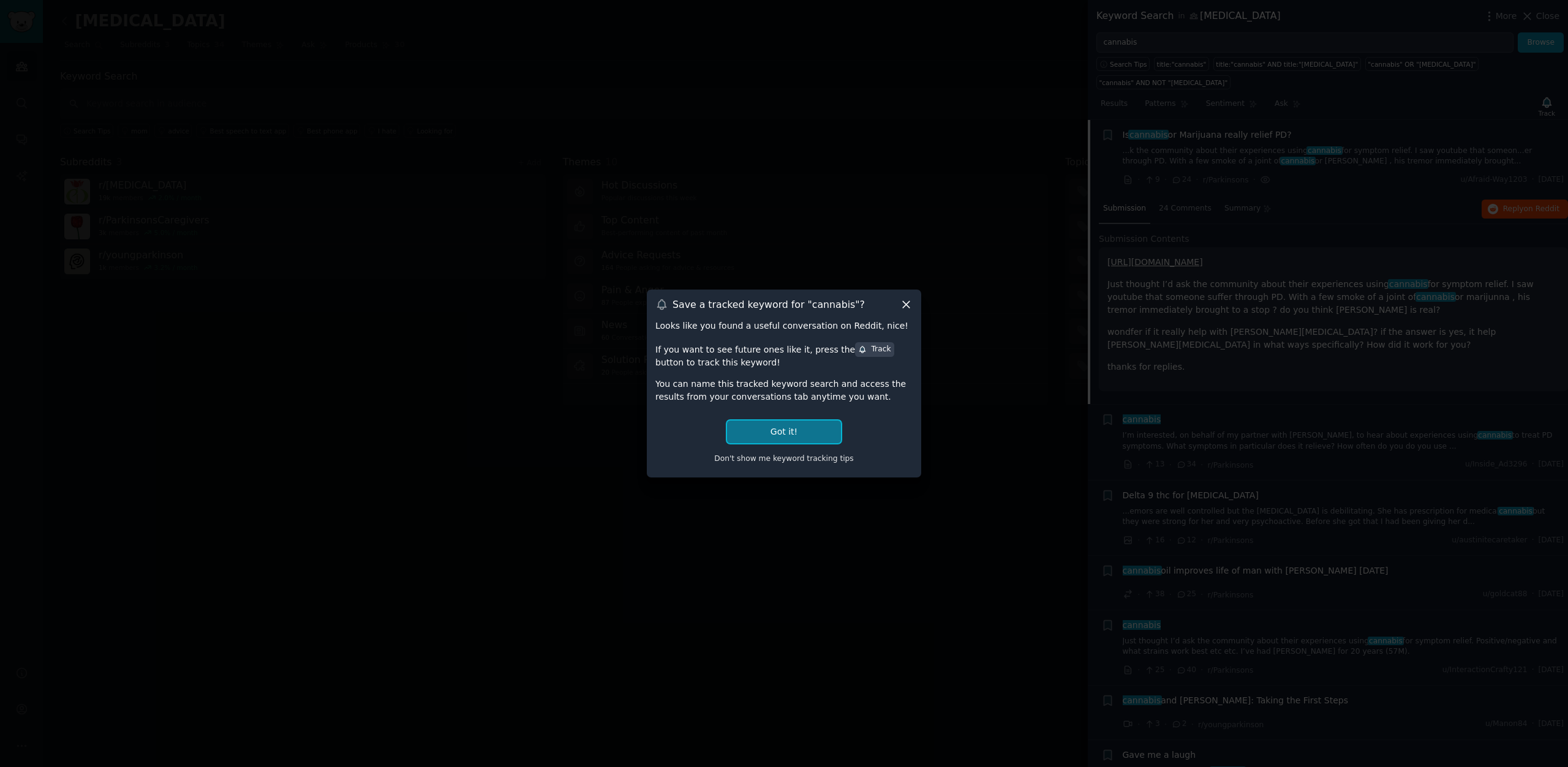
click at [798, 433] on button "Got it!" at bounding box center [784, 432] width 114 height 23
